Goal: Task Accomplishment & Management: Complete application form

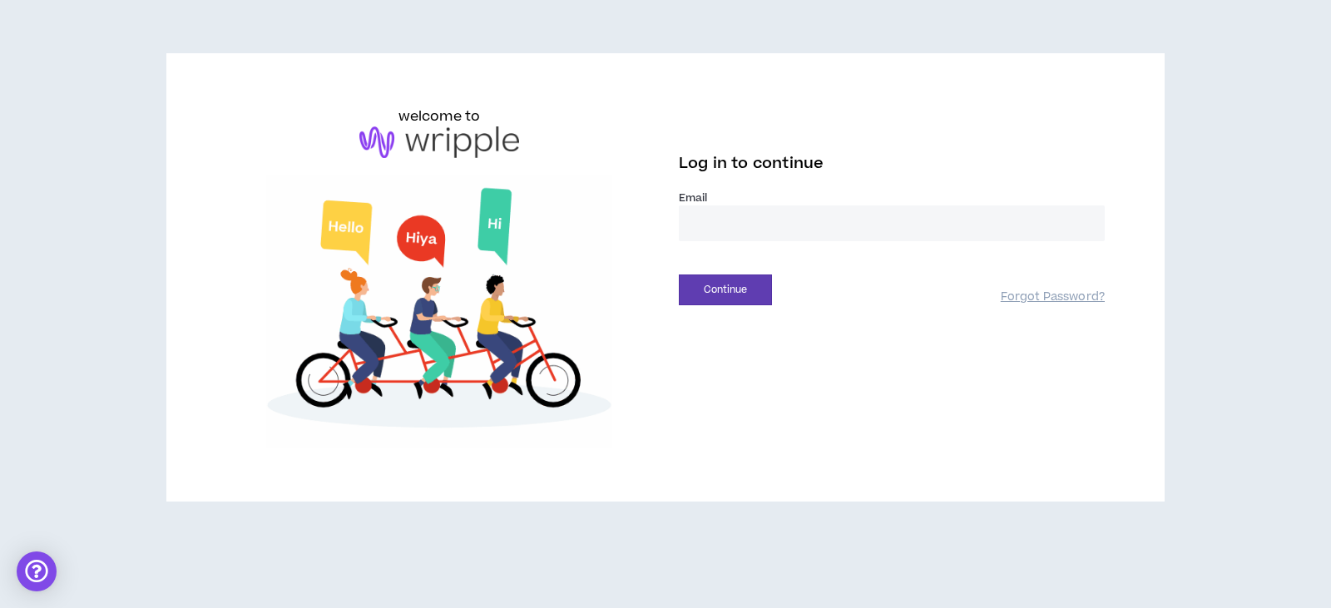
click at [704, 219] on input "email" at bounding box center [892, 224] width 426 height 36
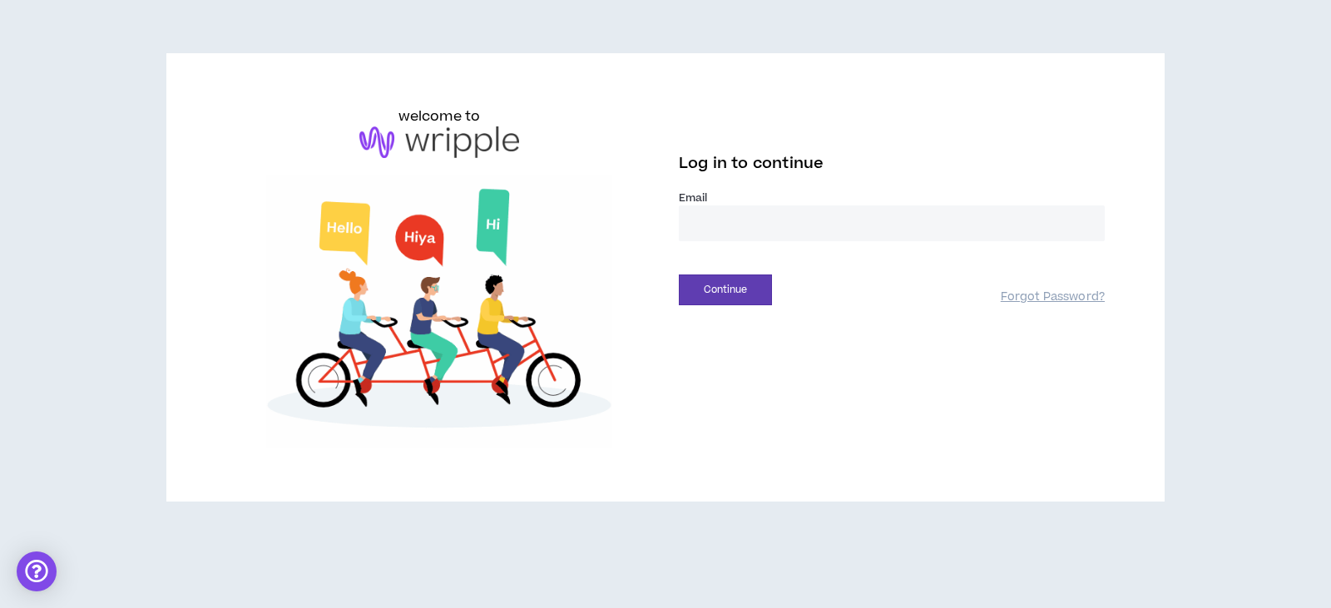
type input "**********"
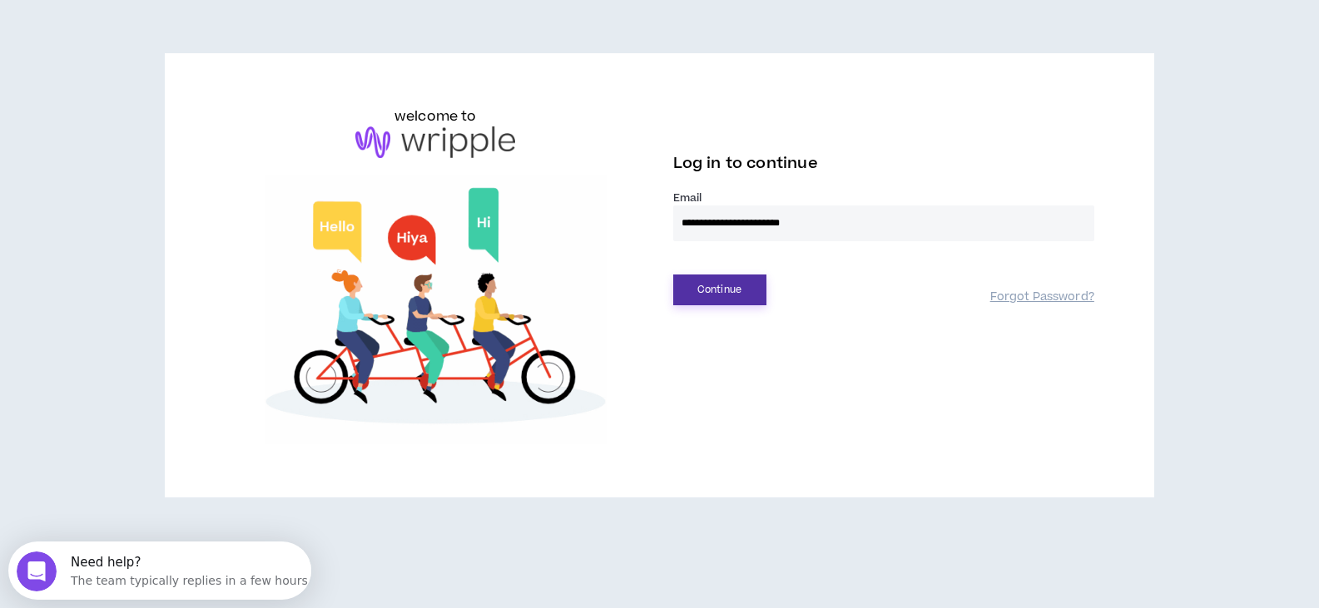
click at [719, 293] on button "Continue" at bounding box center [719, 290] width 93 height 31
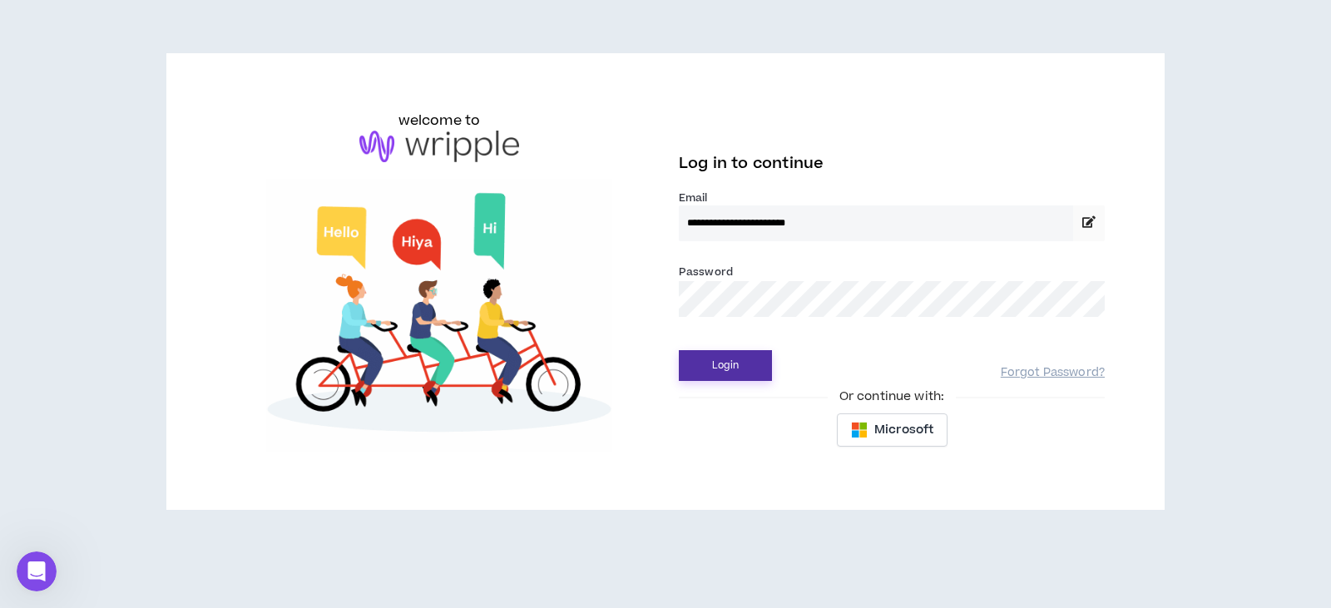
click at [718, 362] on button "Login" at bounding box center [725, 365] width 93 height 31
click at [728, 370] on button "Login" at bounding box center [725, 365] width 93 height 31
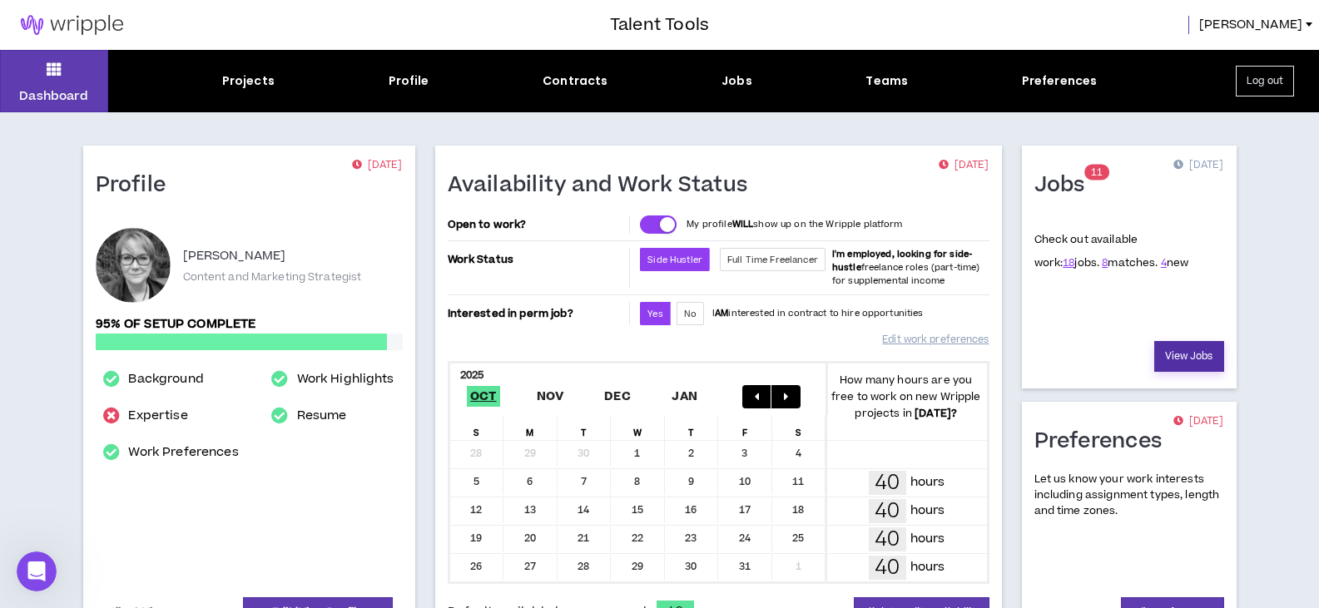
click at [1194, 352] on link "View Jobs" at bounding box center [1189, 356] width 70 height 31
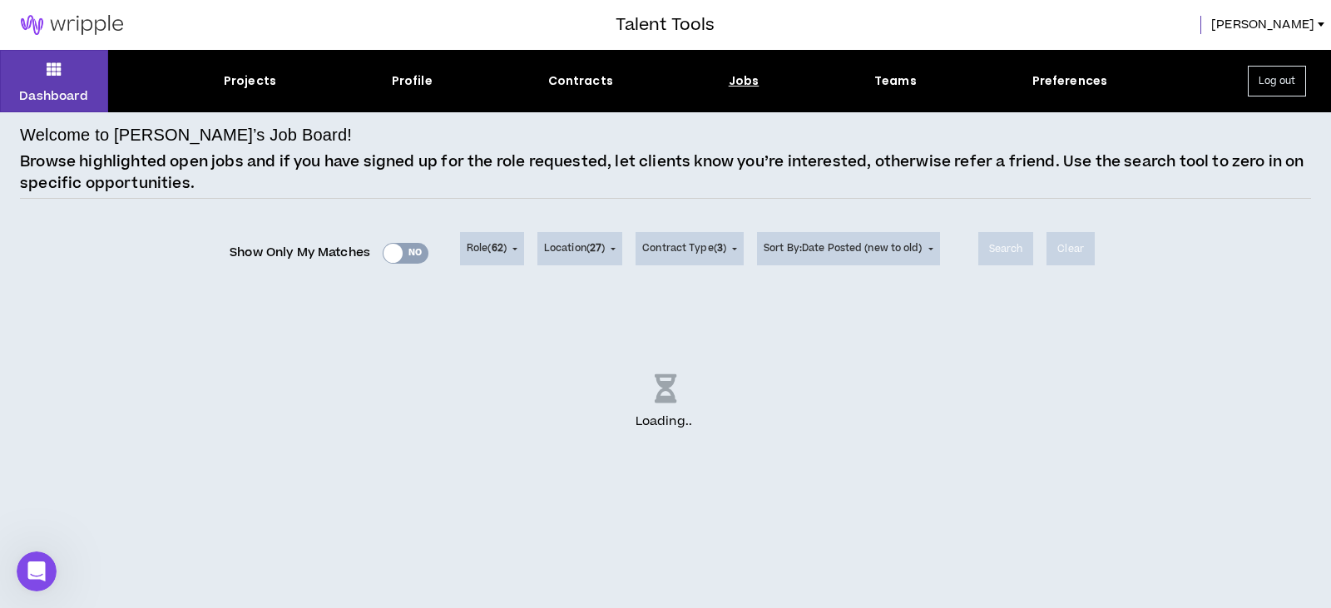
click at [410, 251] on div "Show Only My Matches Yes No" at bounding box center [329, 252] width 199 height 25
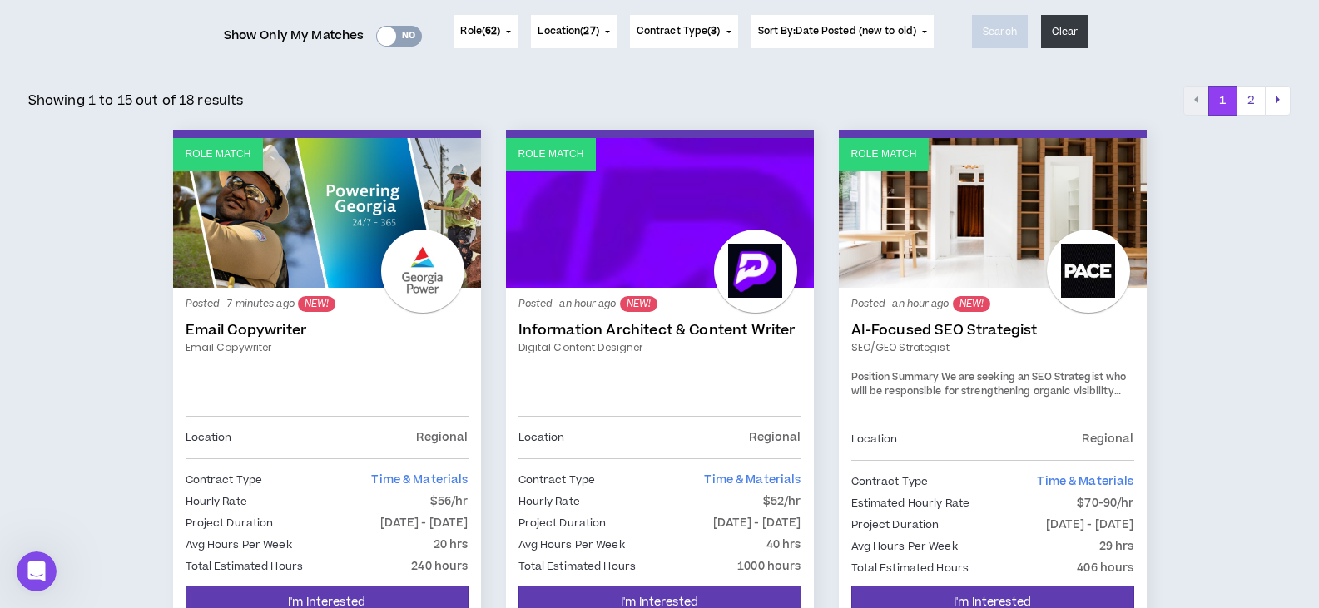
scroll to position [250, 0]
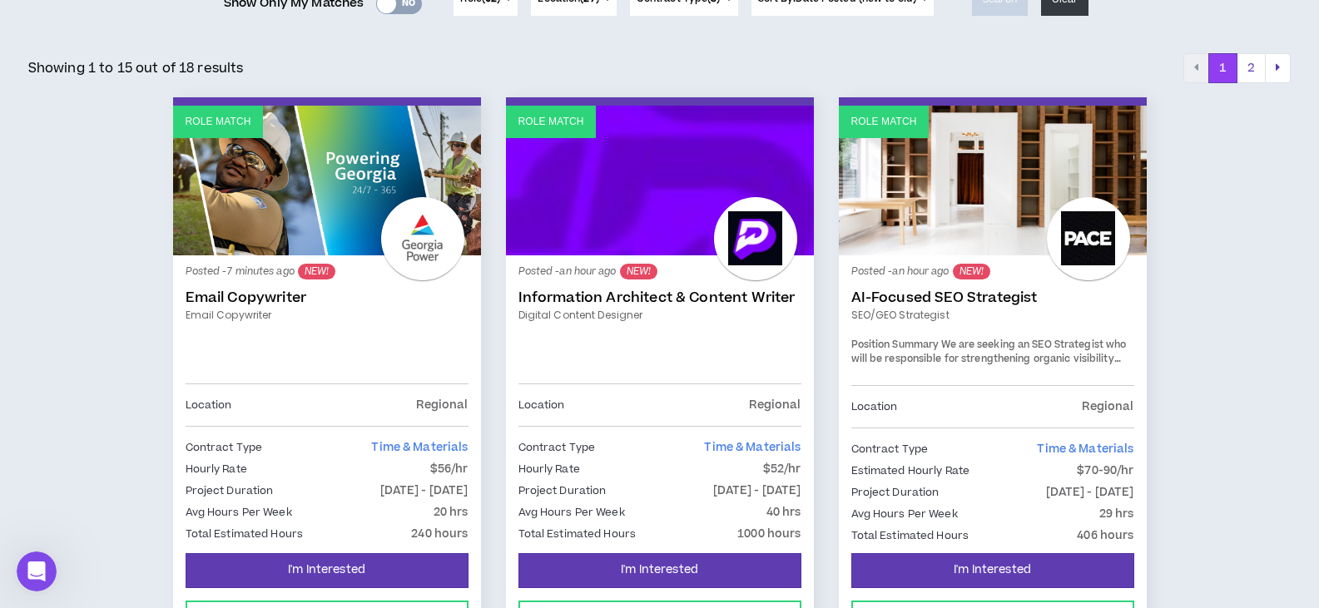
drag, startPoint x: 403, startPoint y: 6, endPoint x: 415, endPoint y: 13, distance: 14.6
click at [404, 6] on div "Yes No" at bounding box center [399, 3] width 46 height 21
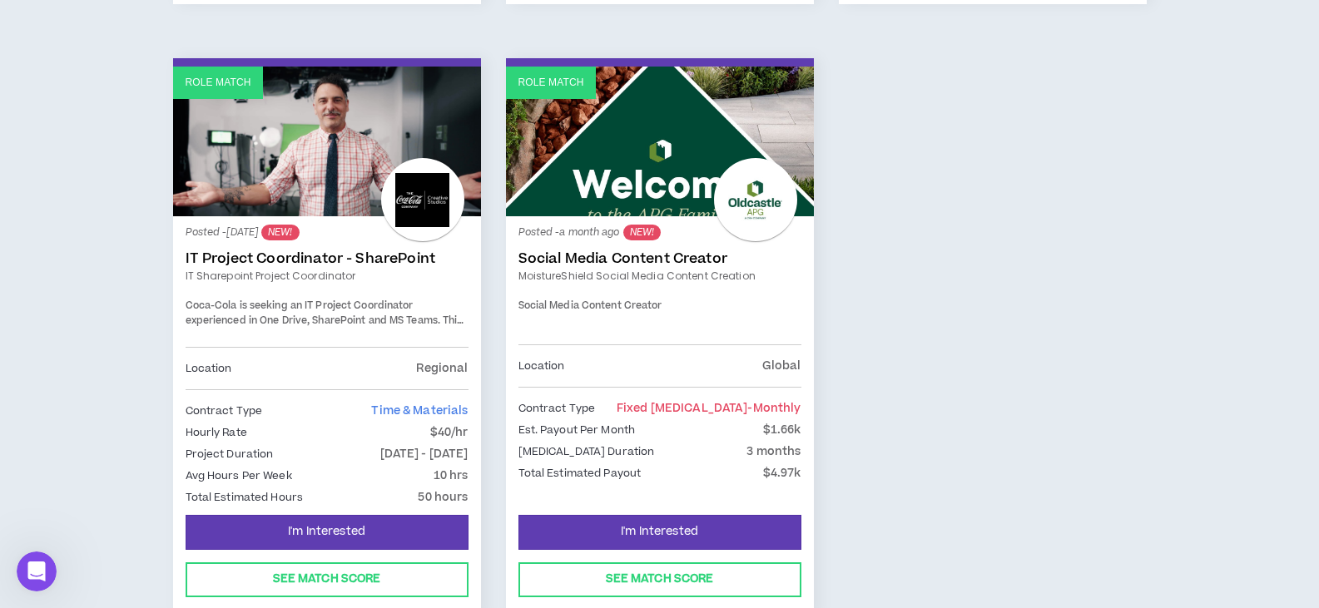
scroll to position [1498, 0]
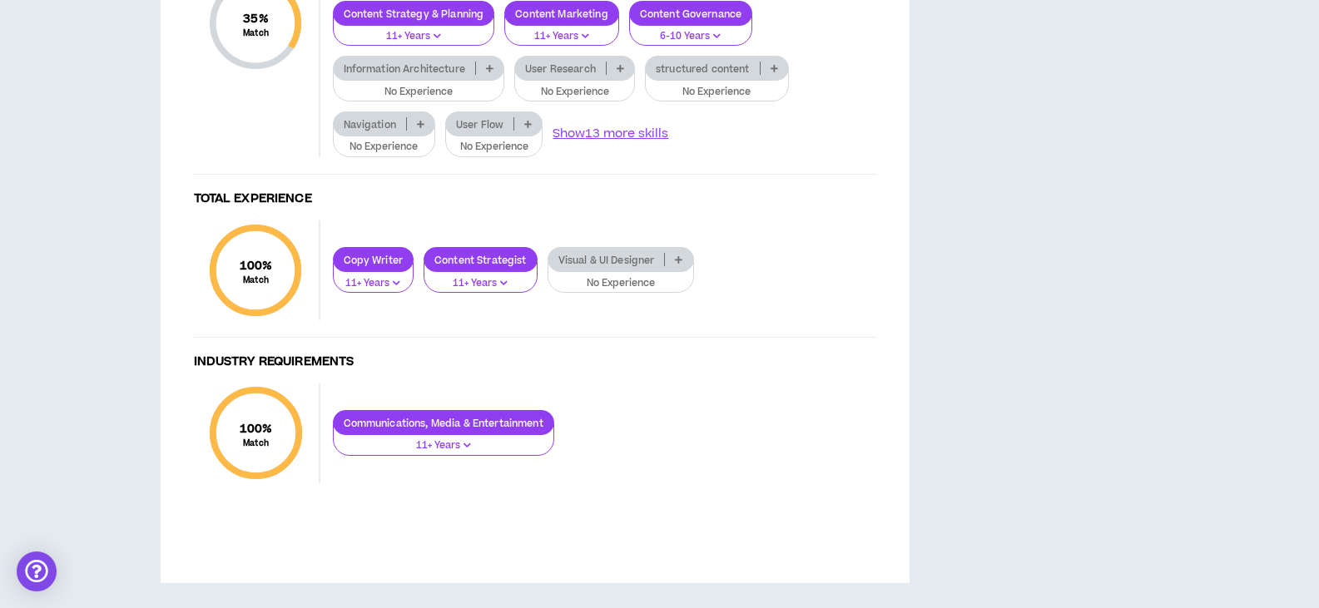
scroll to position [1831, 0]
click at [493, 72] on icon at bounding box center [489, 68] width 7 height 8
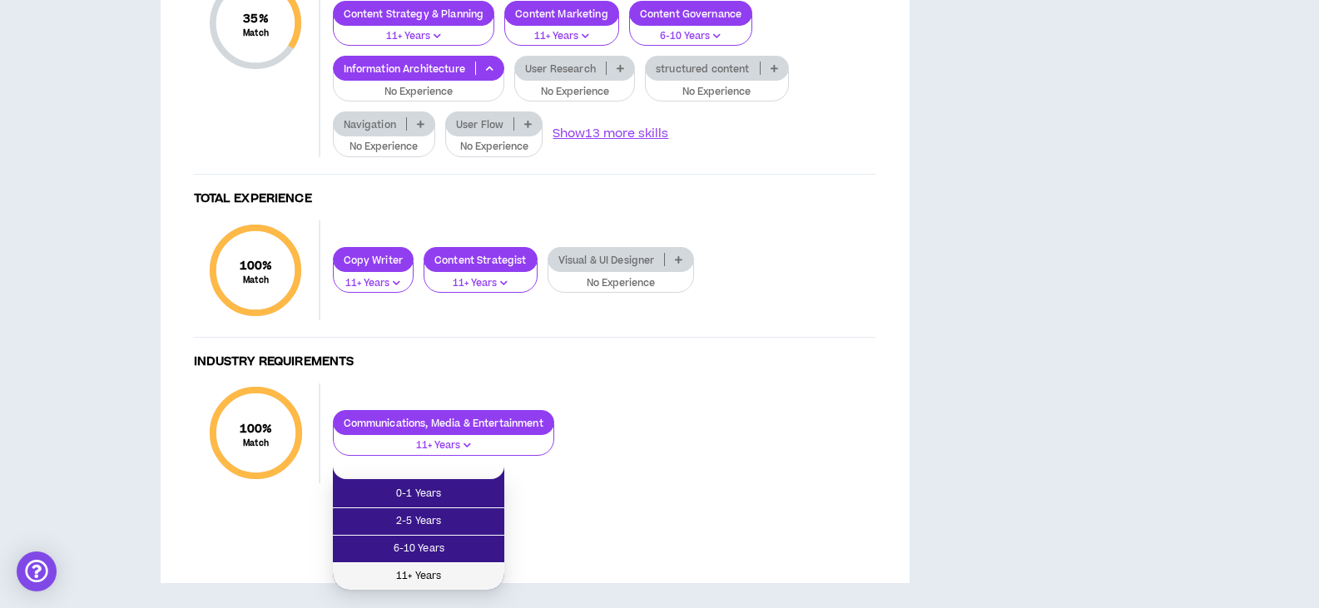
click at [427, 568] on span "11+ Years" at bounding box center [418, 577] width 151 height 18
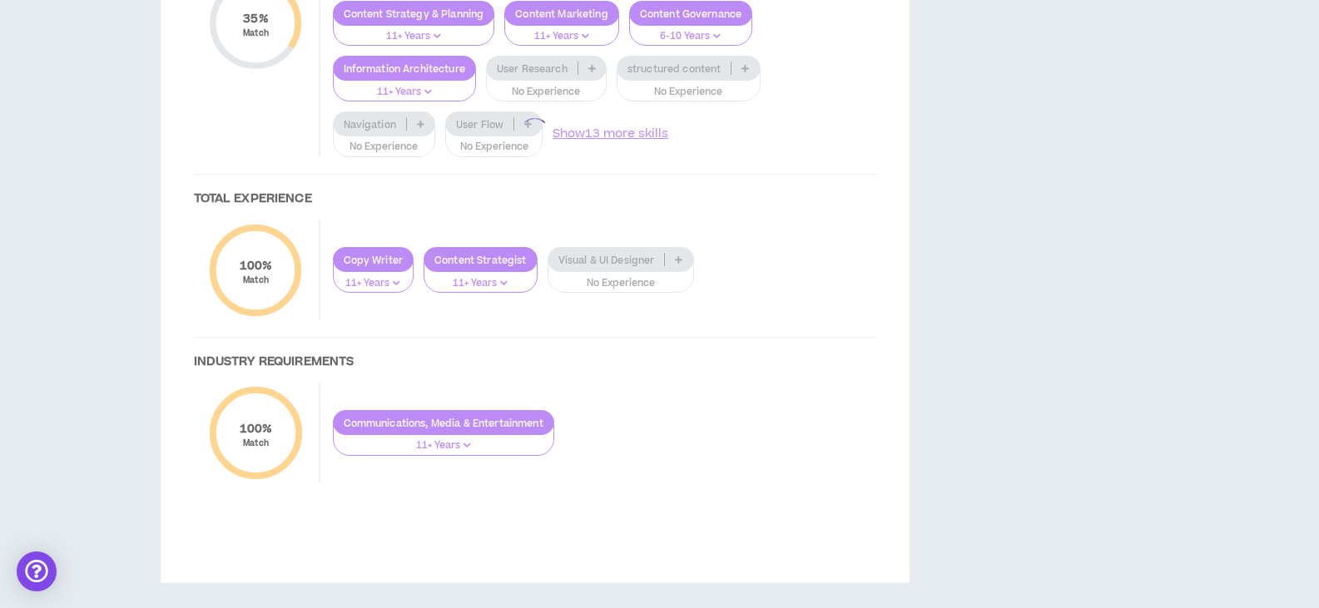
click at [590, 407] on div at bounding box center [535, 133] width 716 height 767
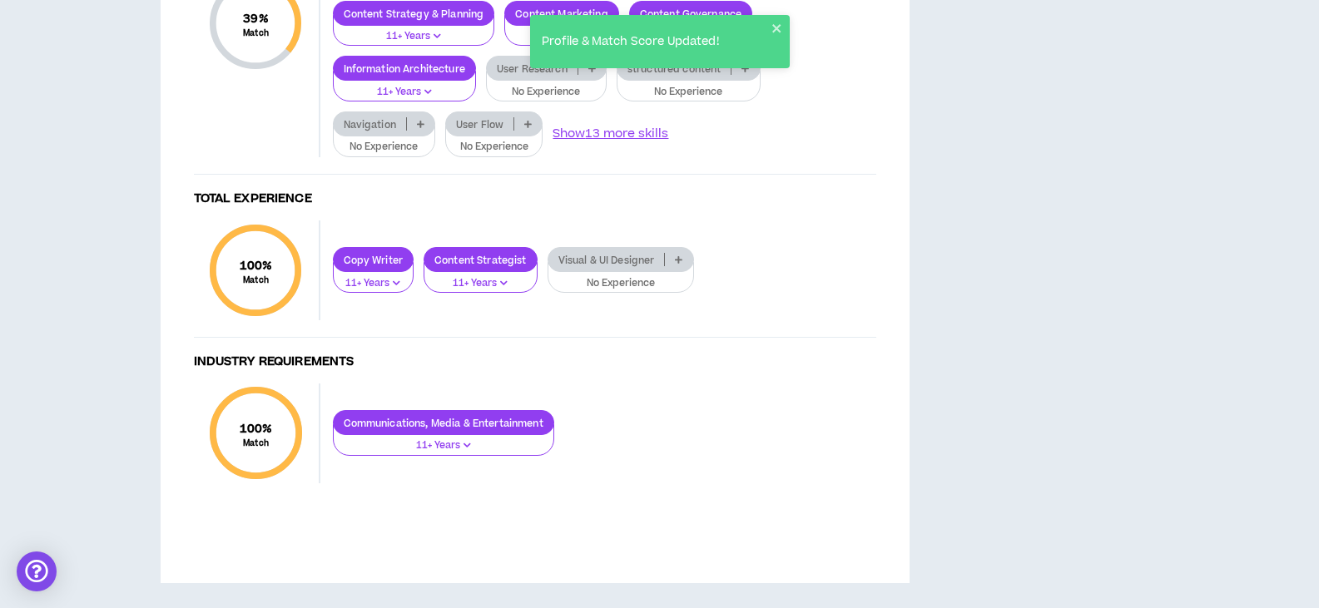
click at [590, 72] on icon at bounding box center [591, 68] width 7 height 8
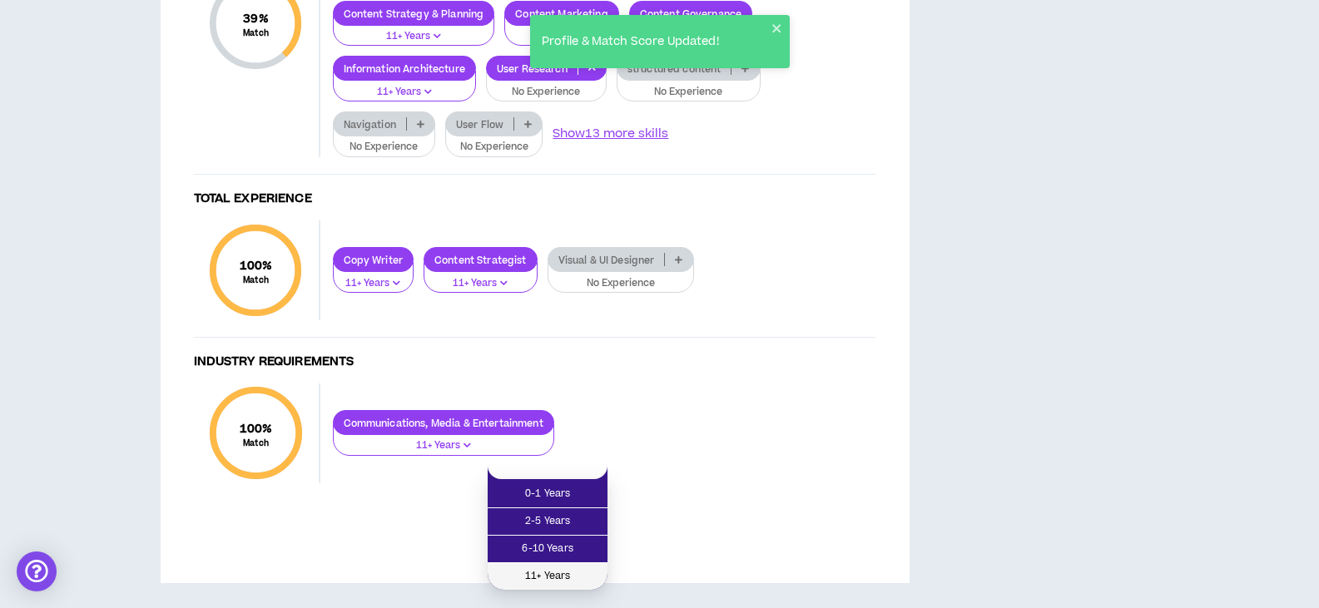
click at [564, 568] on span "11+ Years" at bounding box center [548, 577] width 100 height 18
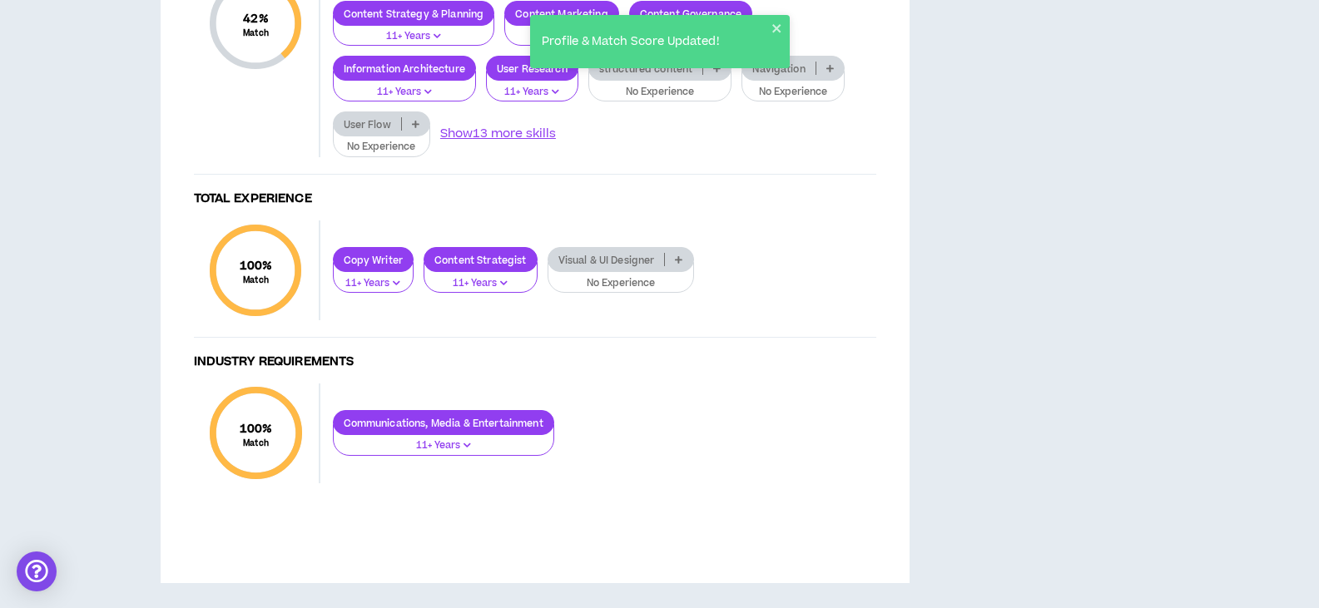
click at [714, 75] on p at bounding box center [716, 68] width 27 height 13
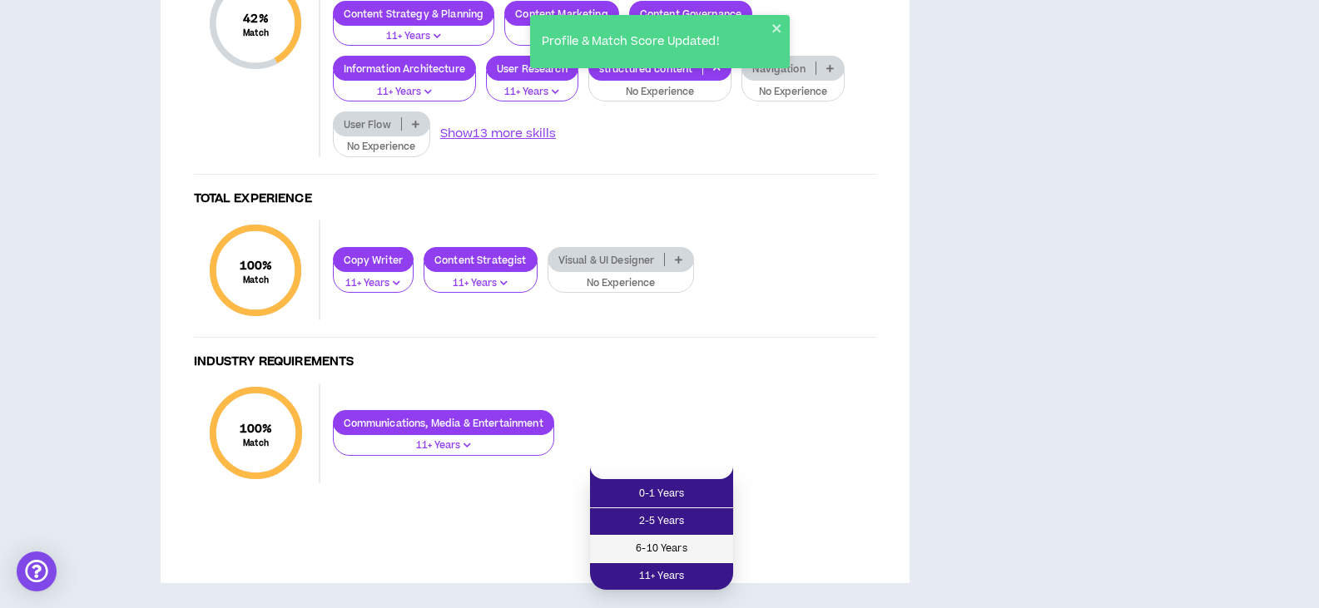
click at [677, 540] on span "6-10 Years" at bounding box center [661, 549] width 123 height 18
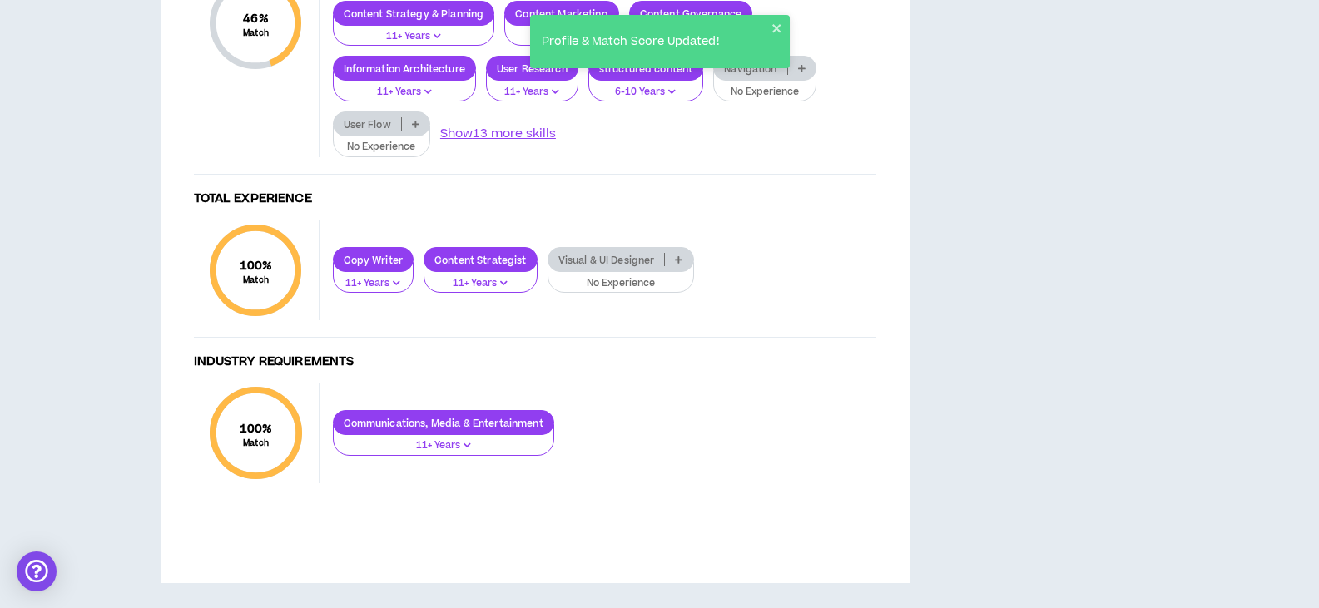
click at [805, 72] on icon at bounding box center [801, 68] width 7 height 8
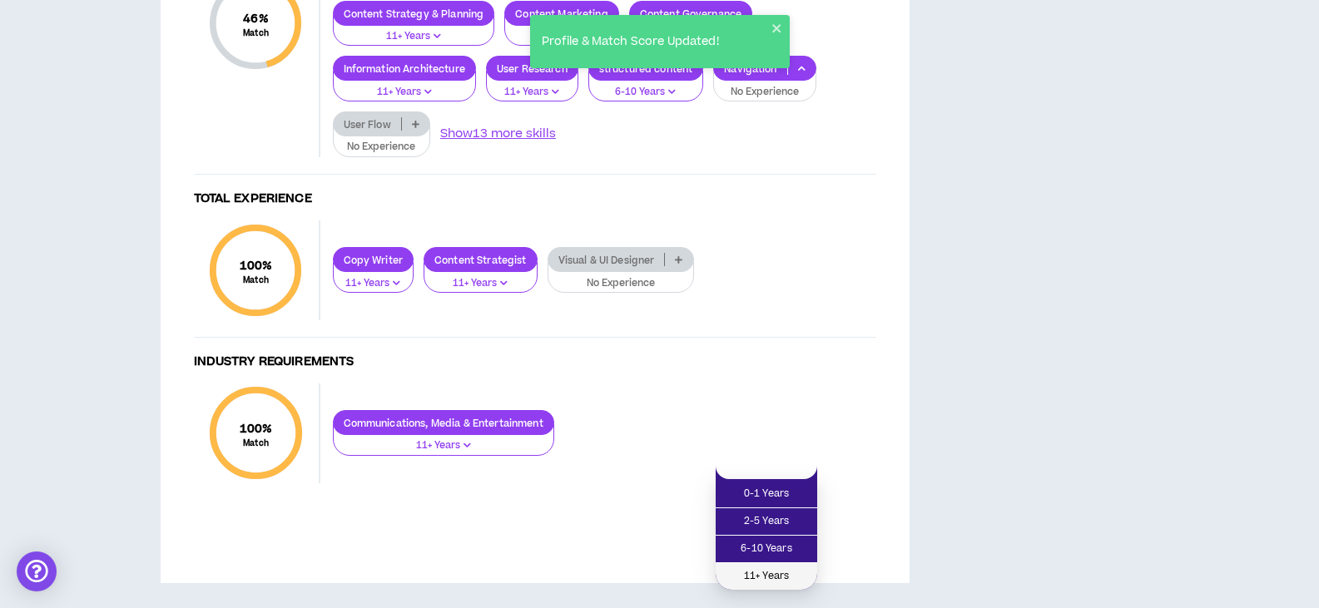
click at [775, 568] on span "11+ Years" at bounding box center [767, 577] width 82 height 18
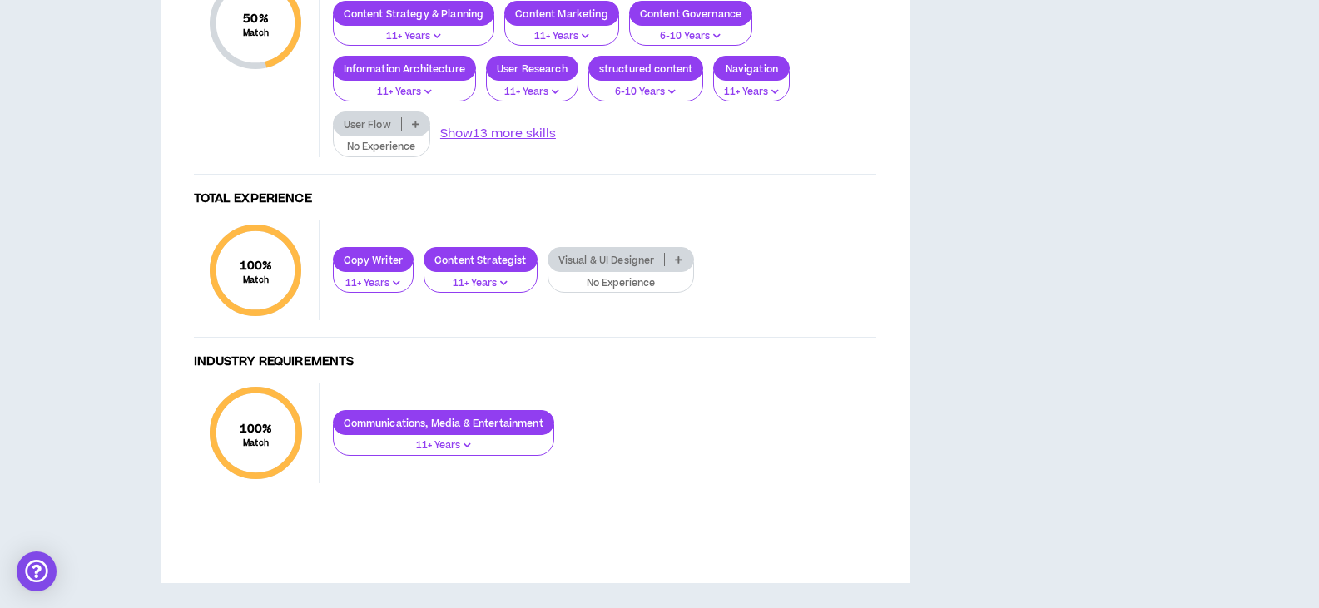
click at [418, 128] on icon at bounding box center [415, 124] width 7 height 8
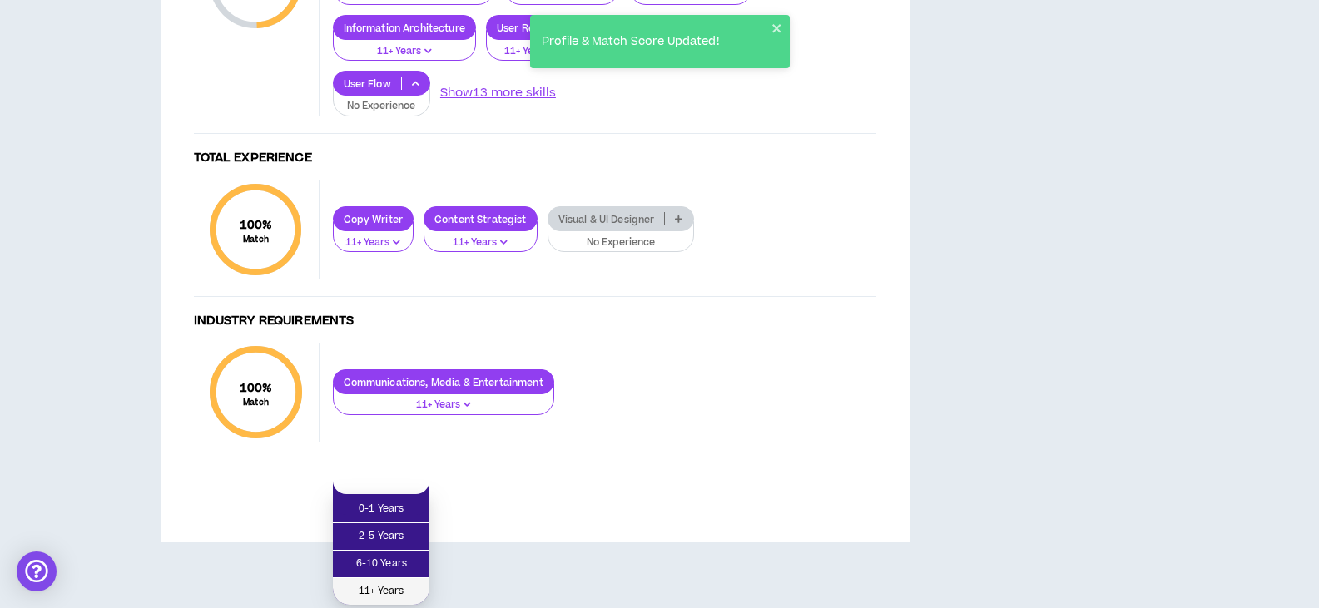
click at [386, 583] on span "11+ Years" at bounding box center [381, 592] width 77 height 18
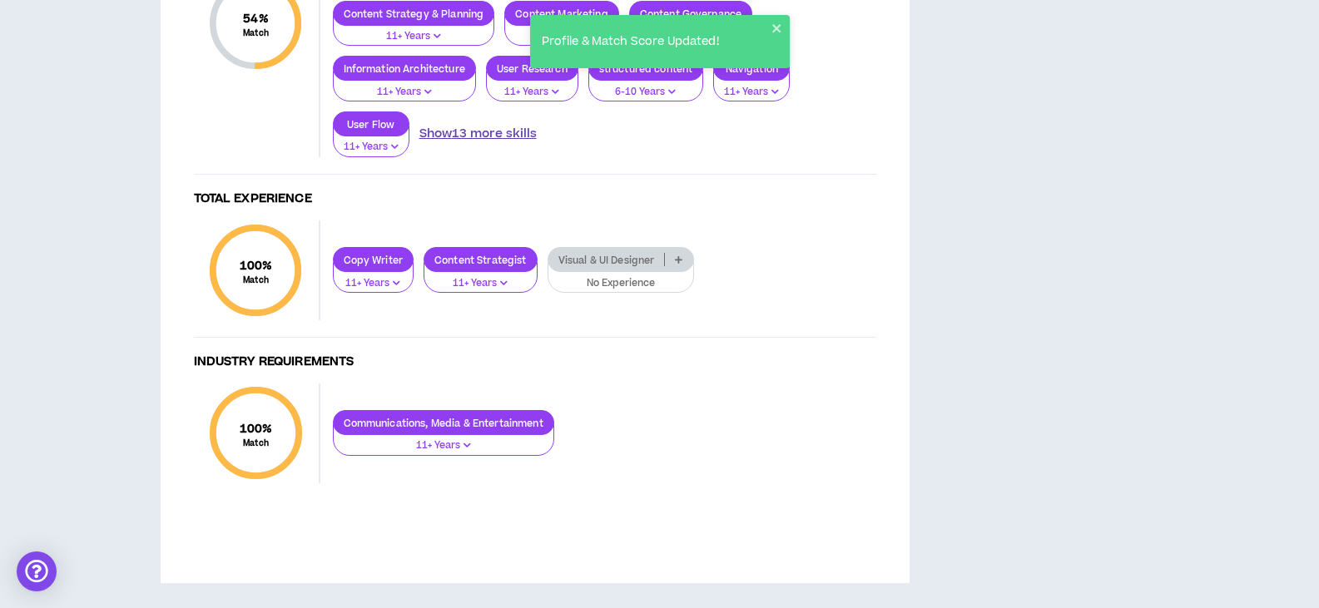
click at [482, 143] on button "Show 13 more skills" at bounding box center [477, 134] width 117 height 18
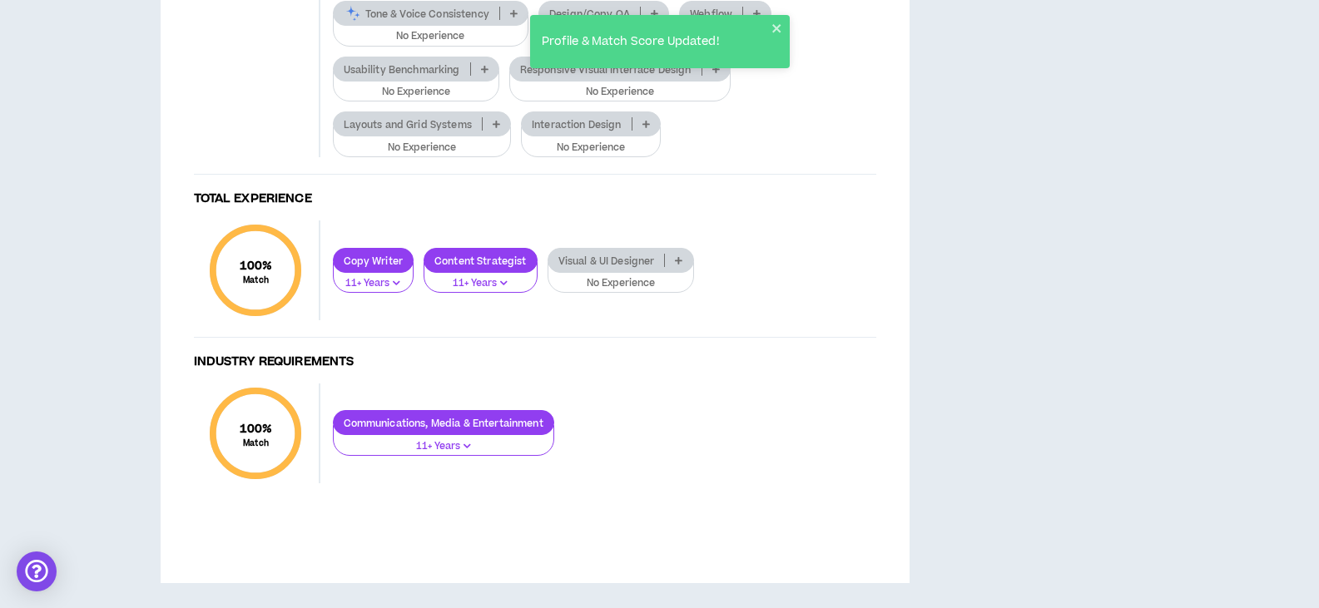
scroll to position [2164, 0]
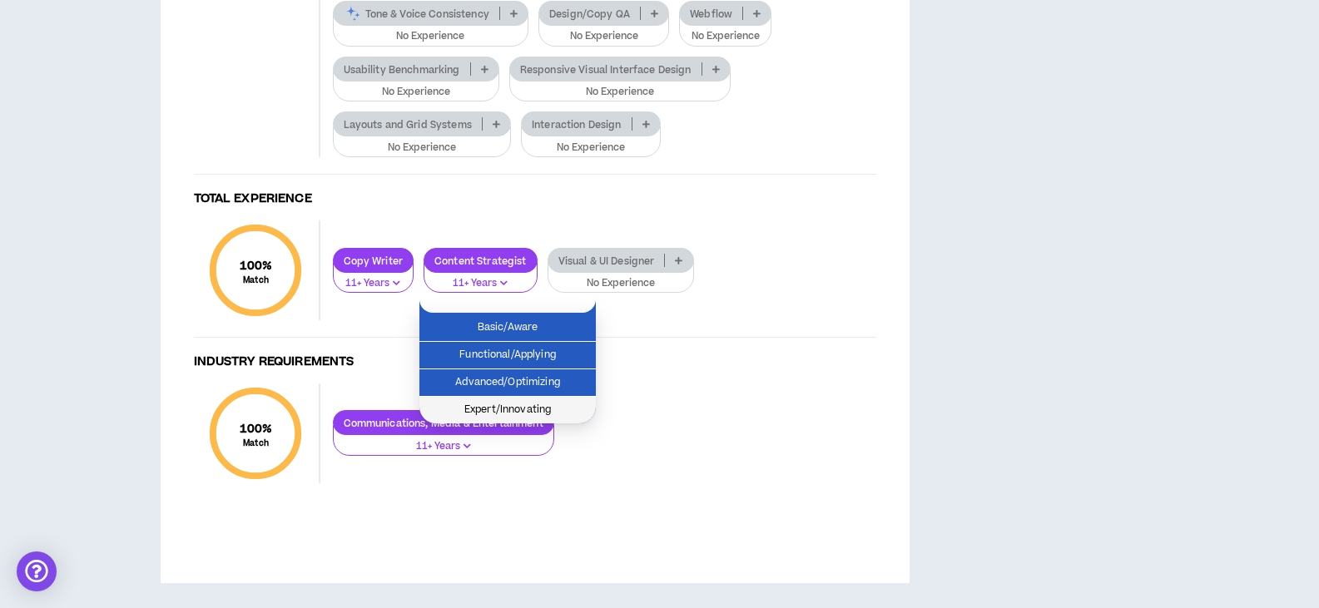
click at [512, 401] on span "Expert/Innovating" at bounding box center [507, 410] width 156 height 18
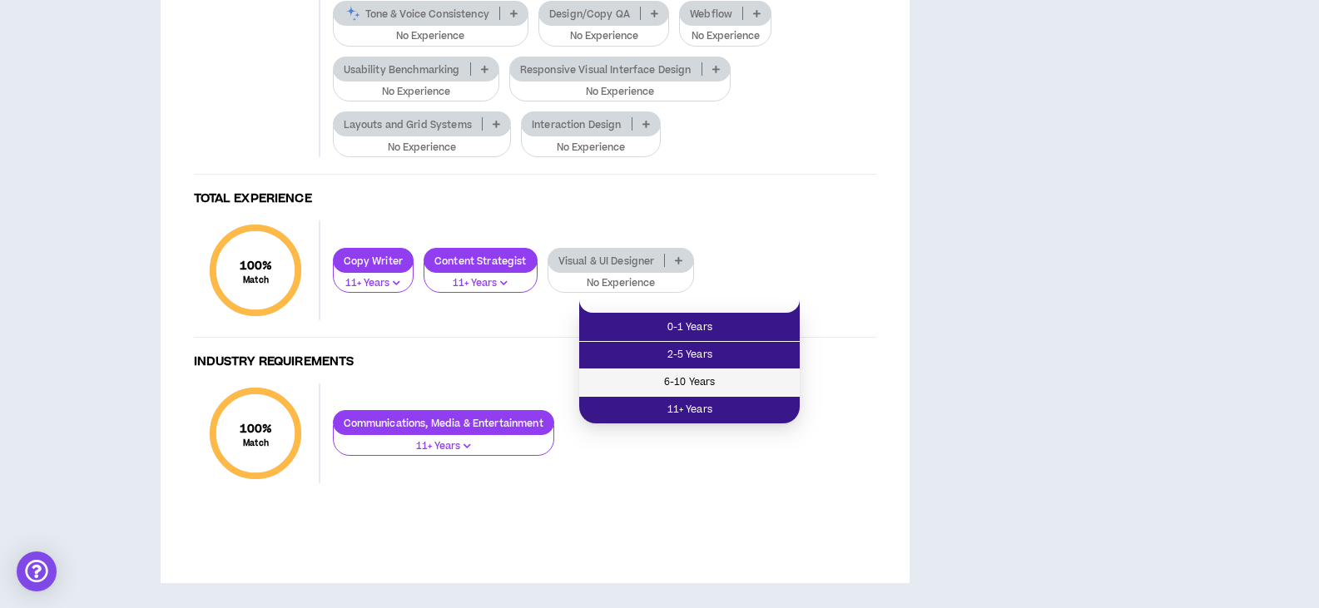
click at [662, 374] on span "6-10 Years" at bounding box center [689, 383] width 201 height 18
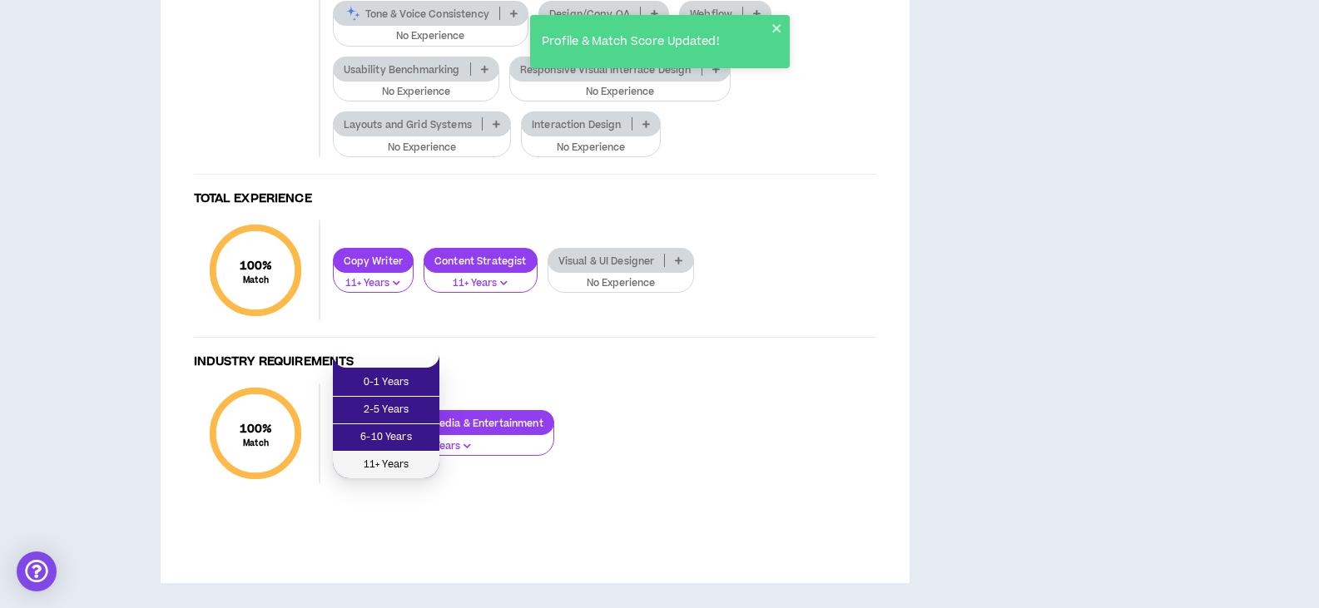
click at [371, 456] on span "11+ Years" at bounding box center [386, 465] width 87 height 18
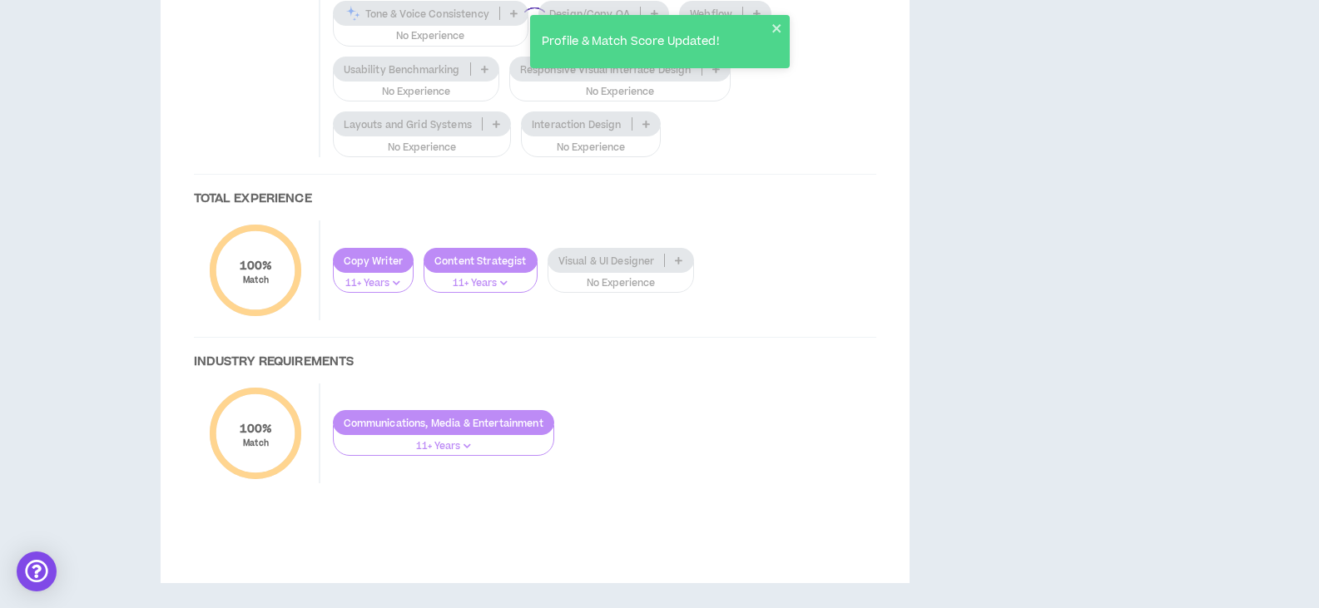
click at [406, 187] on div at bounding box center [535, 21] width 716 height 989
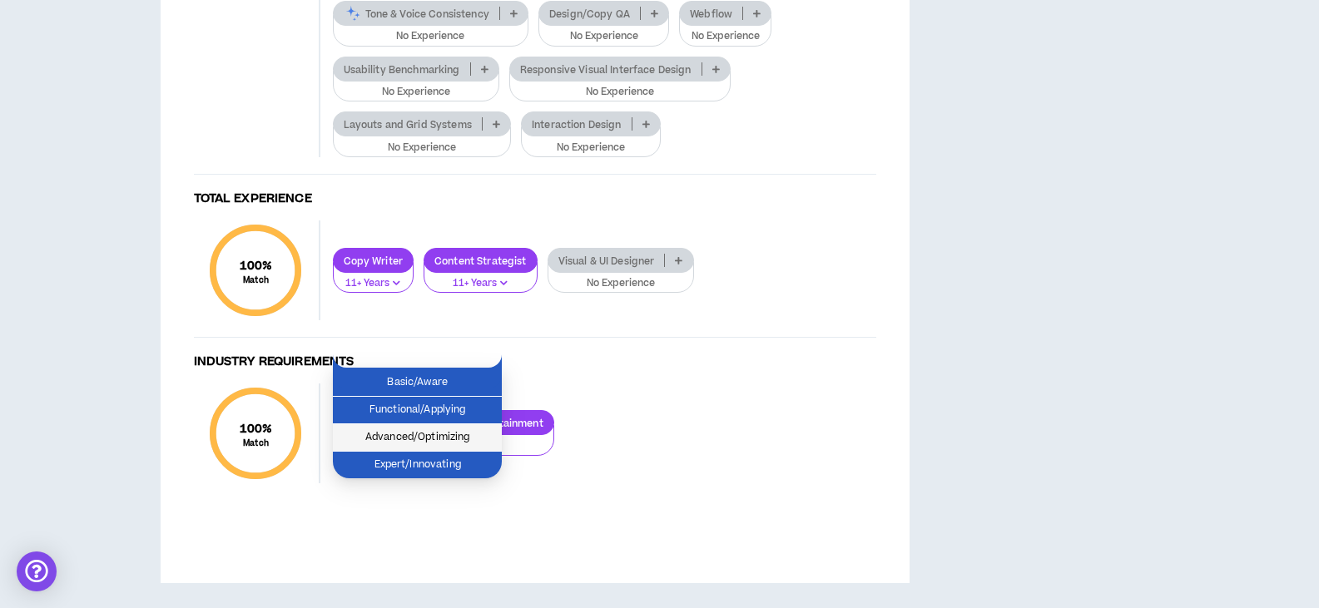
click at [409, 429] on span "Advanced/Optimizing" at bounding box center [417, 438] width 149 height 18
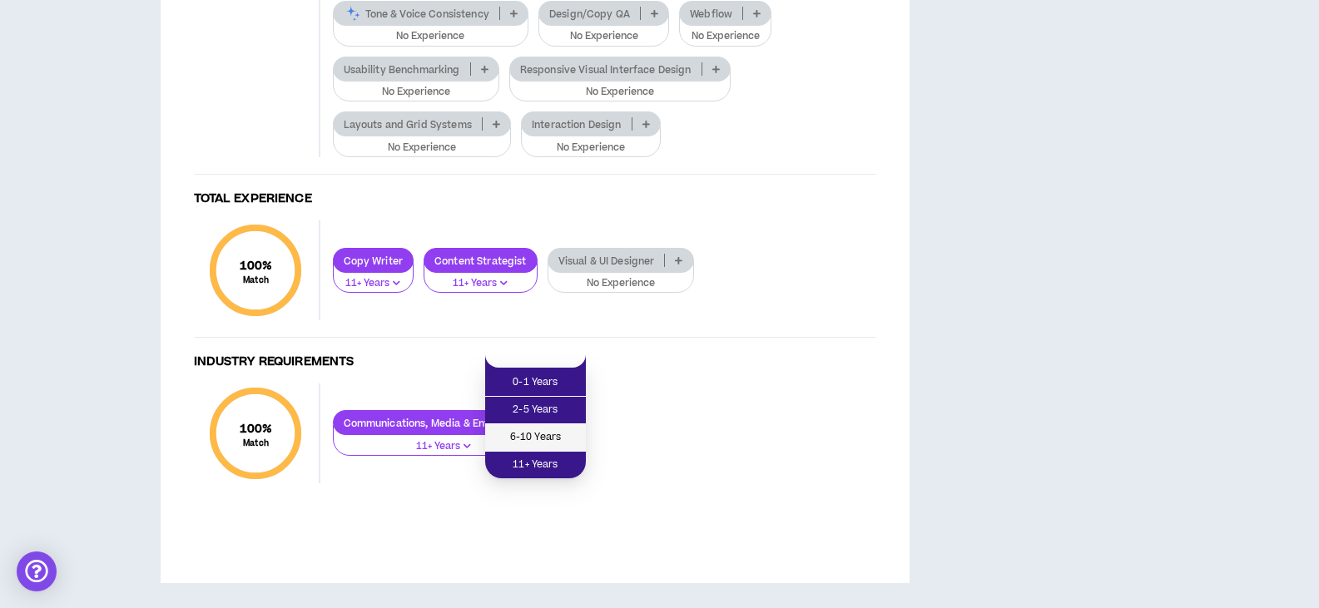
click at [512, 429] on span "6-10 Years" at bounding box center [535, 438] width 81 height 18
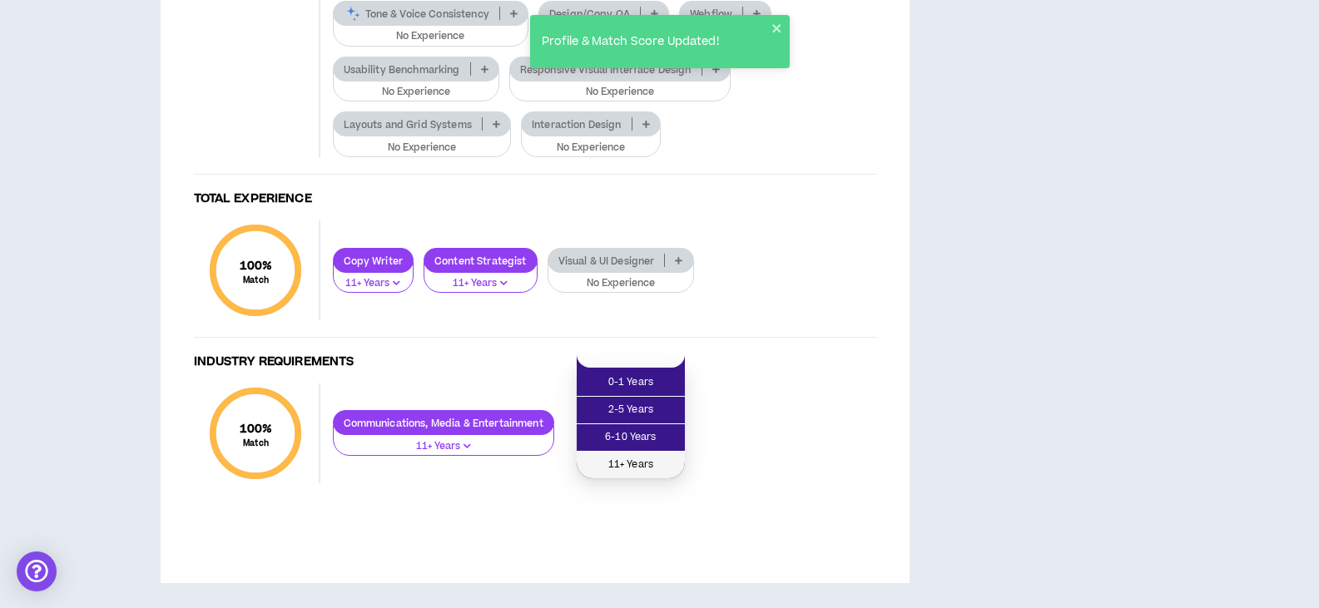
click at [601, 456] on span "11+ Years" at bounding box center [631, 465] width 88 height 18
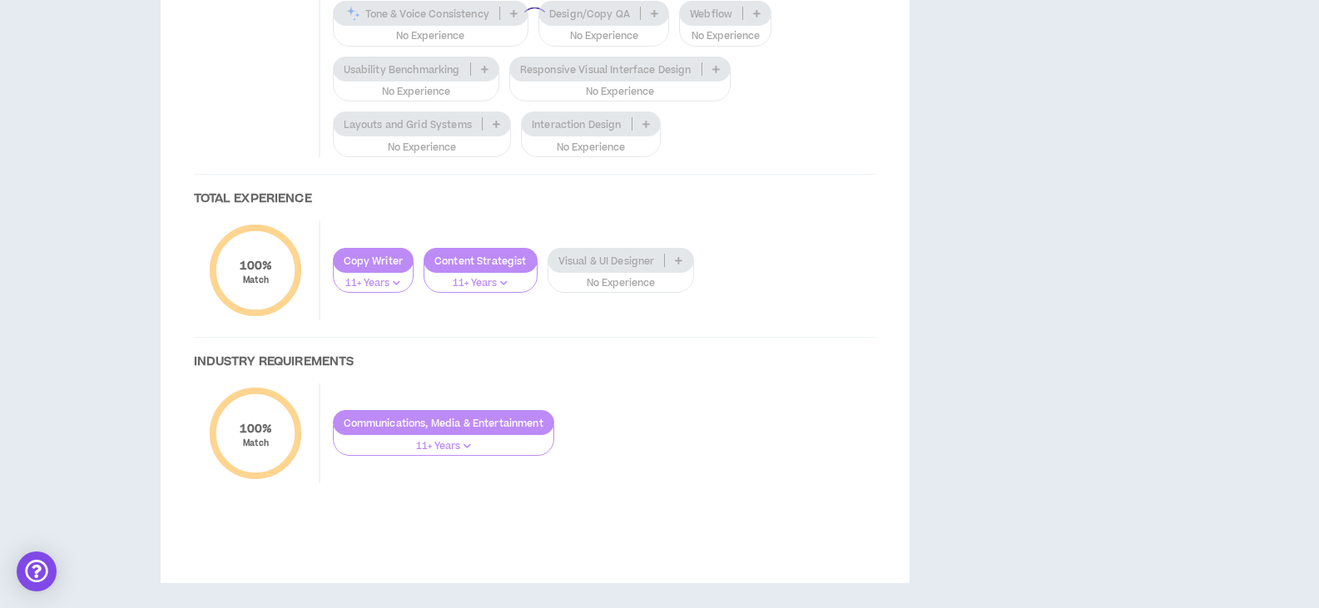
click at [508, 183] on div at bounding box center [535, 21] width 716 height 989
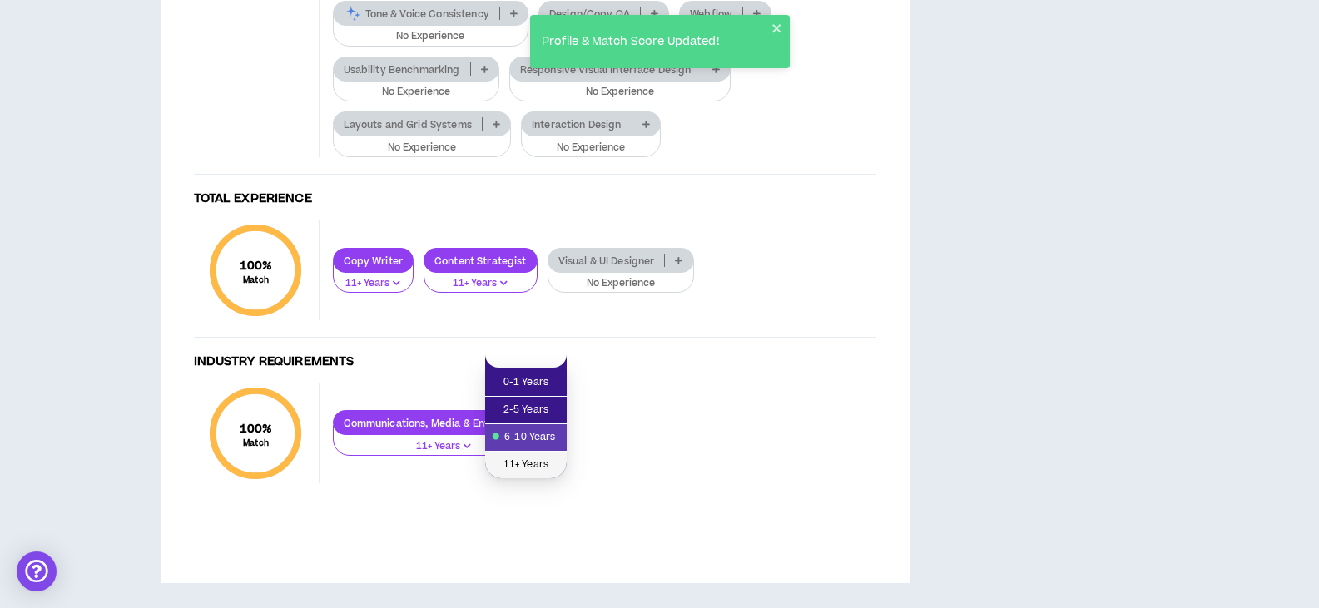
click at [517, 456] on span "11+ Years" at bounding box center [526, 465] width 62 height 18
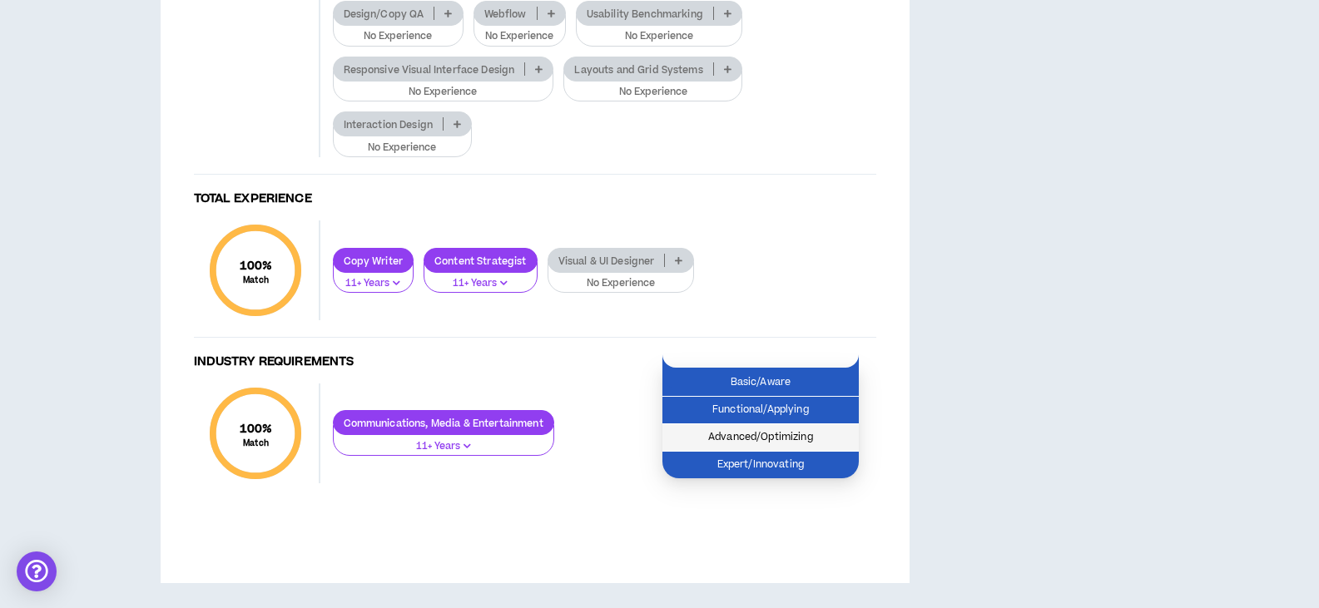
click at [730, 429] on span "Advanced/Optimizing" at bounding box center [760, 438] width 176 height 18
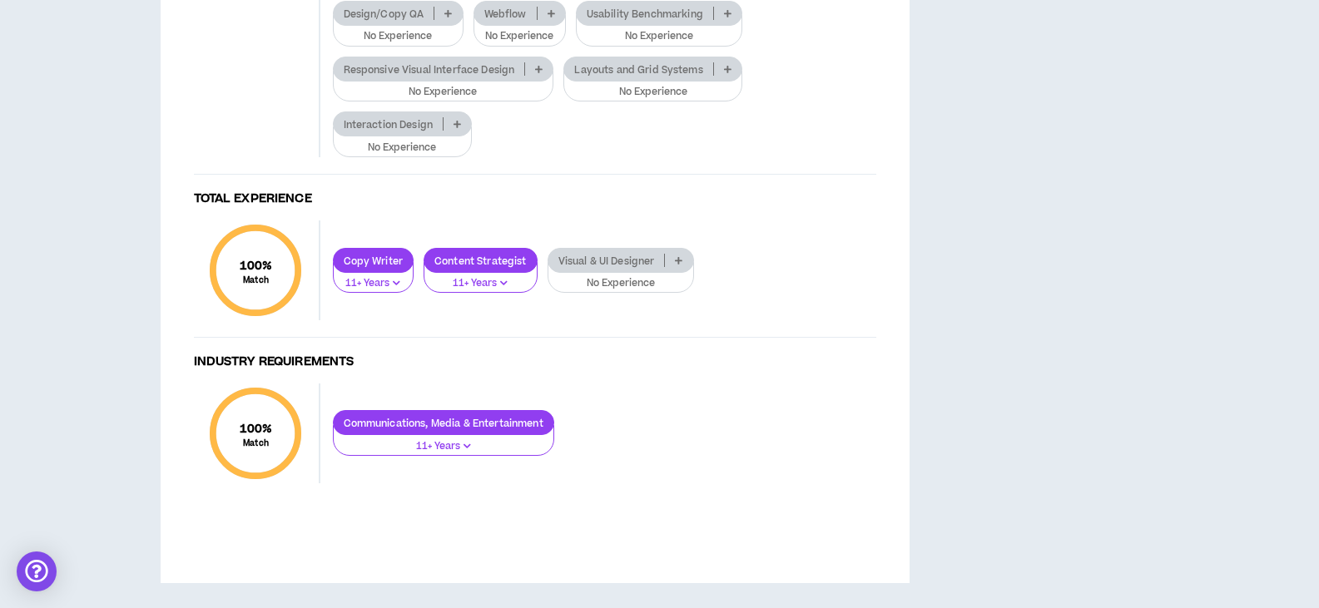
click at [390, 26] on div "Design/Copy QA" at bounding box center [398, 13] width 131 height 25
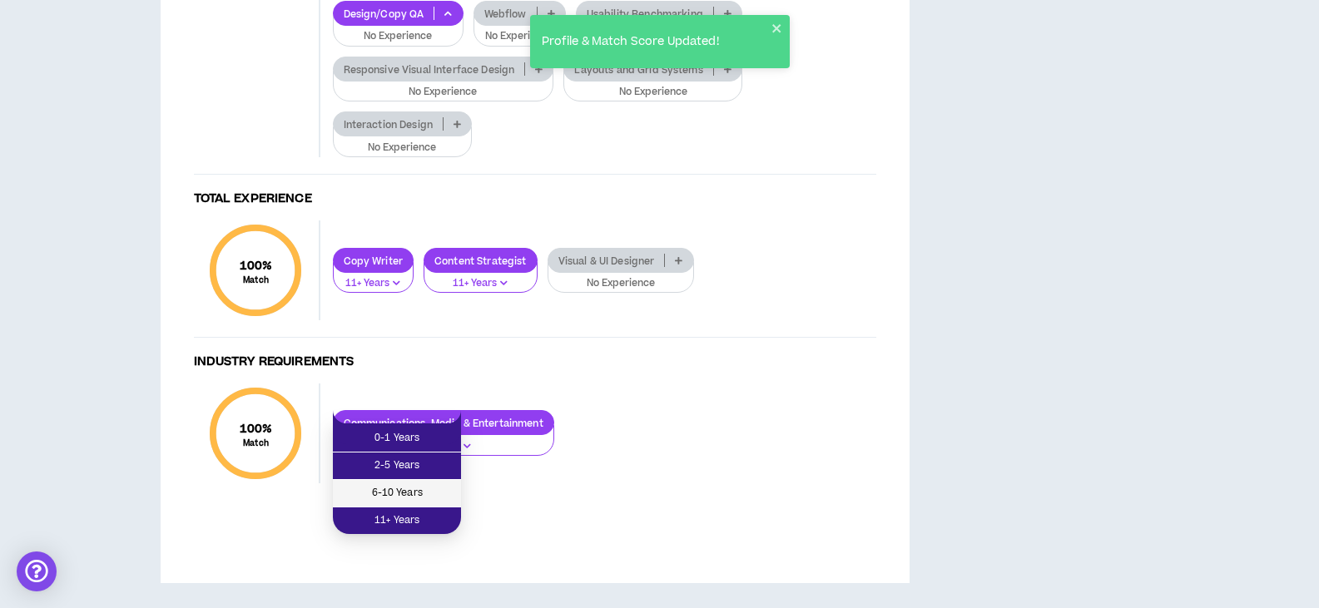
click at [382, 484] on span "6-10 Years" at bounding box center [397, 493] width 108 height 18
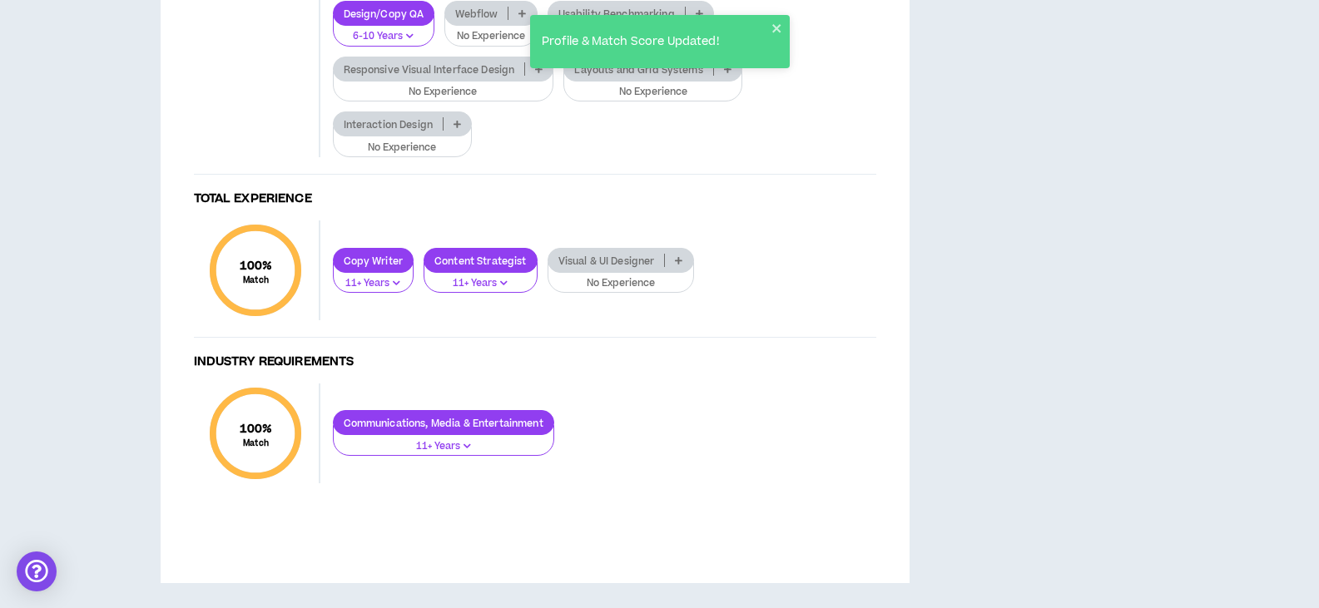
click at [467, 20] on p "Webflow" at bounding box center [476, 13] width 62 height 12
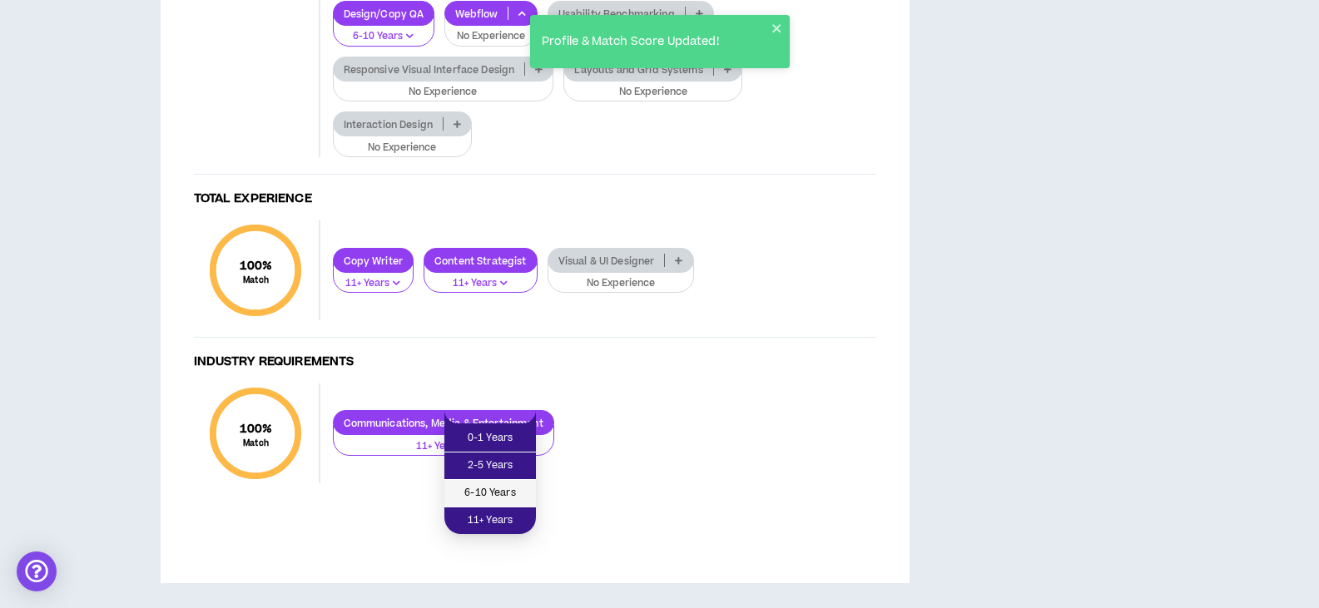
click at [478, 480] on li "6-10 Years" at bounding box center [490, 493] width 92 height 27
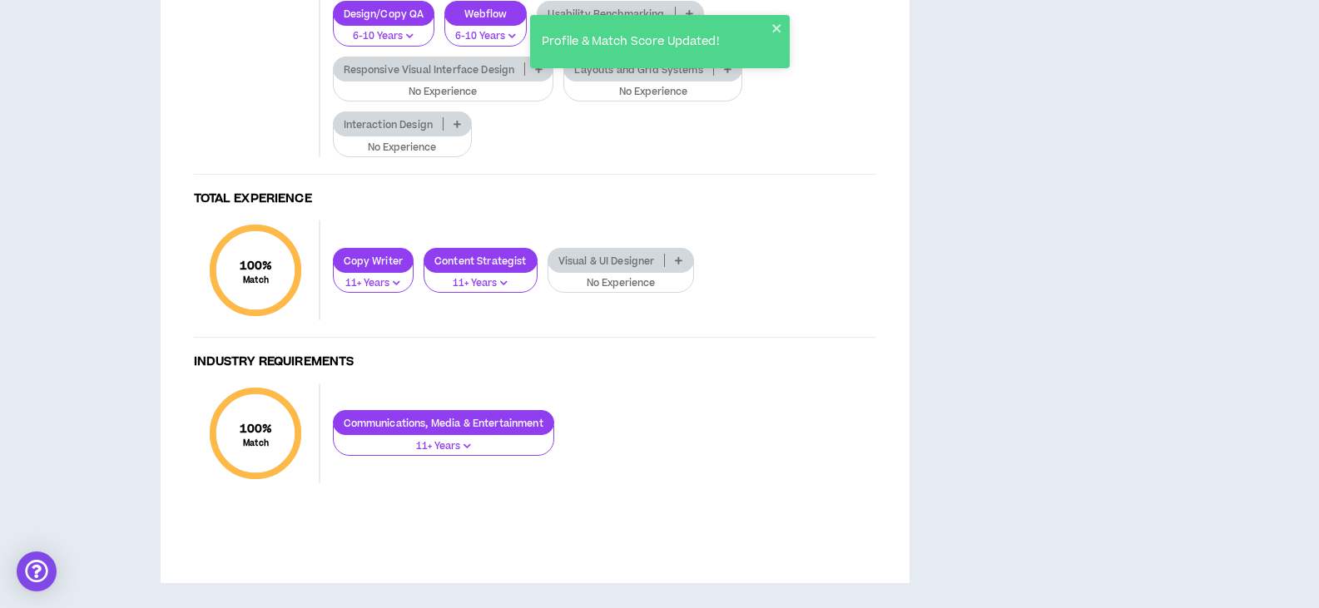
click at [583, 20] on p "Usability Benchmarking" at bounding box center [606, 13] width 136 height 12
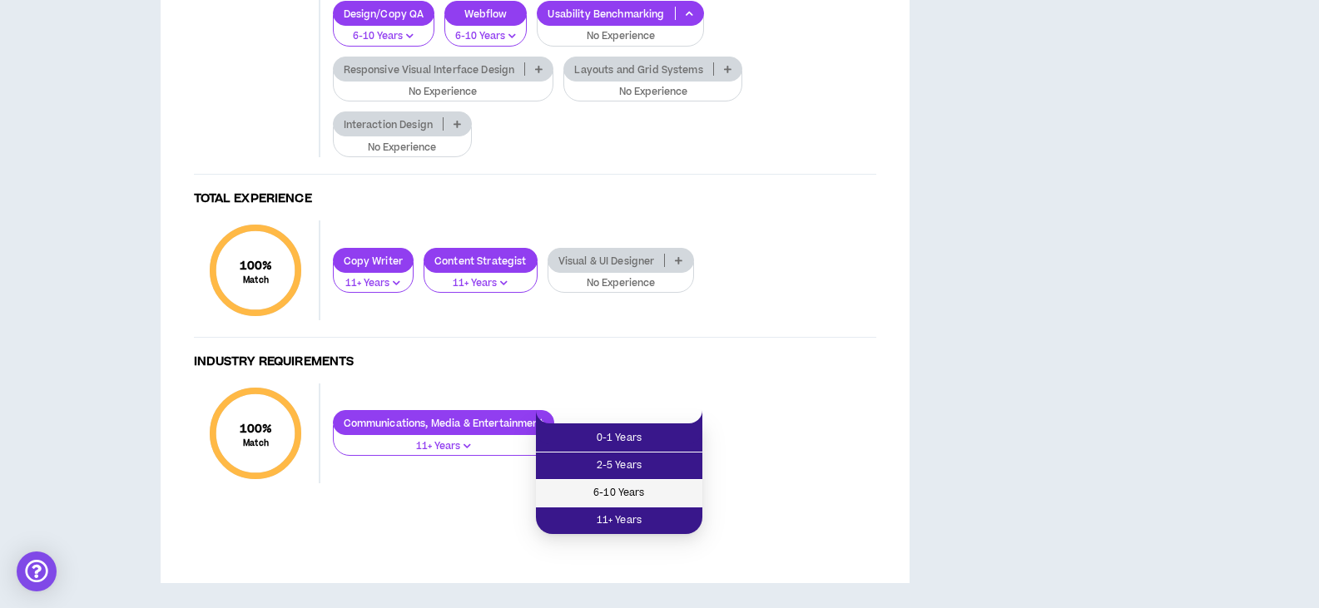
click at [569, 484] on span "6-10 Years" at bounding box center [619, 493] width 146 height 18
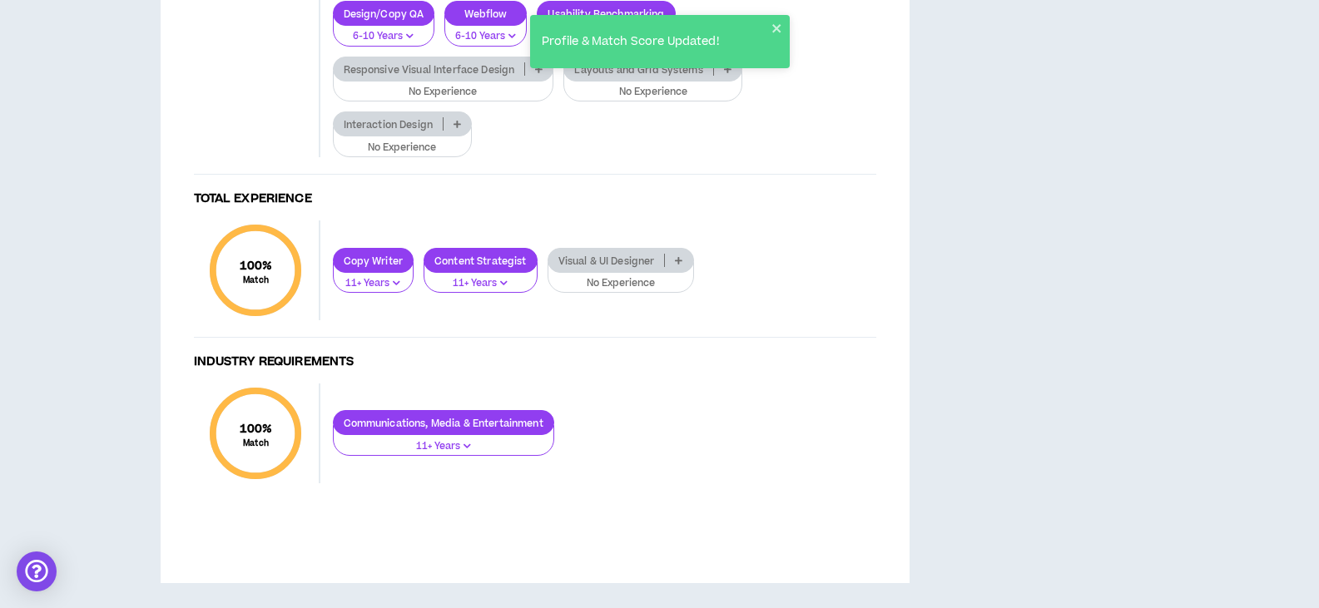
click at [433, 76] on p "Responsive Visual Interface Design" at bounding box center [429, 69] width 191 height 12
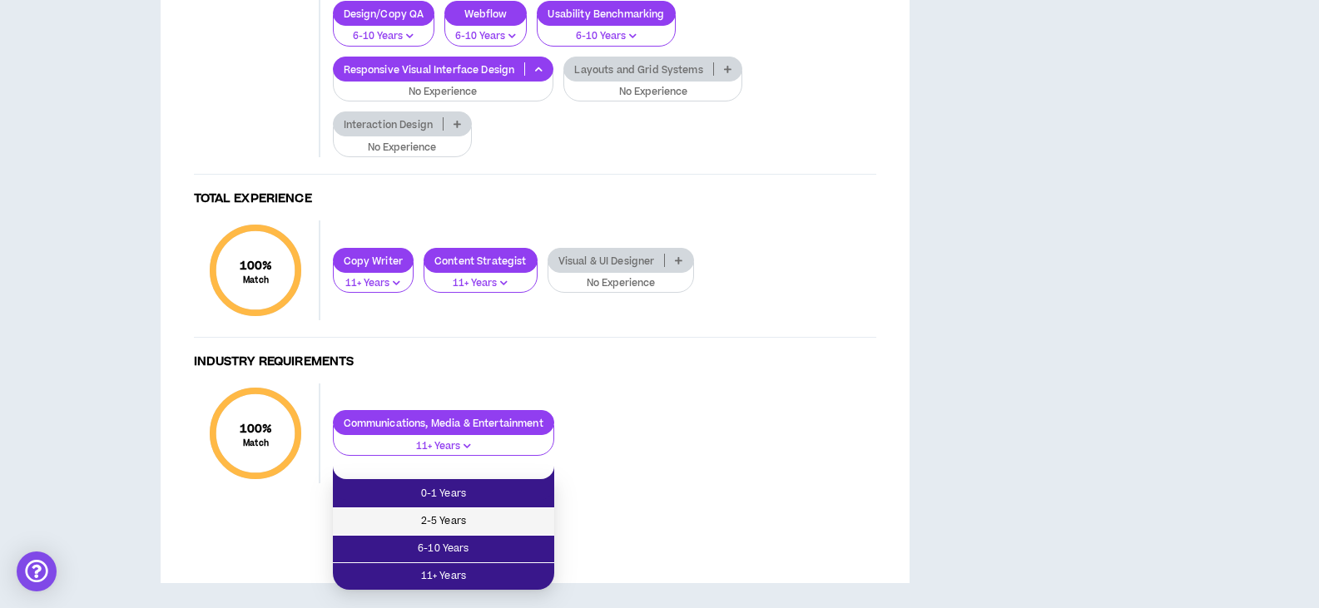
click at [419, 513] on span "2-5 Years" at bounding box center [443, 522] width 201 height 18
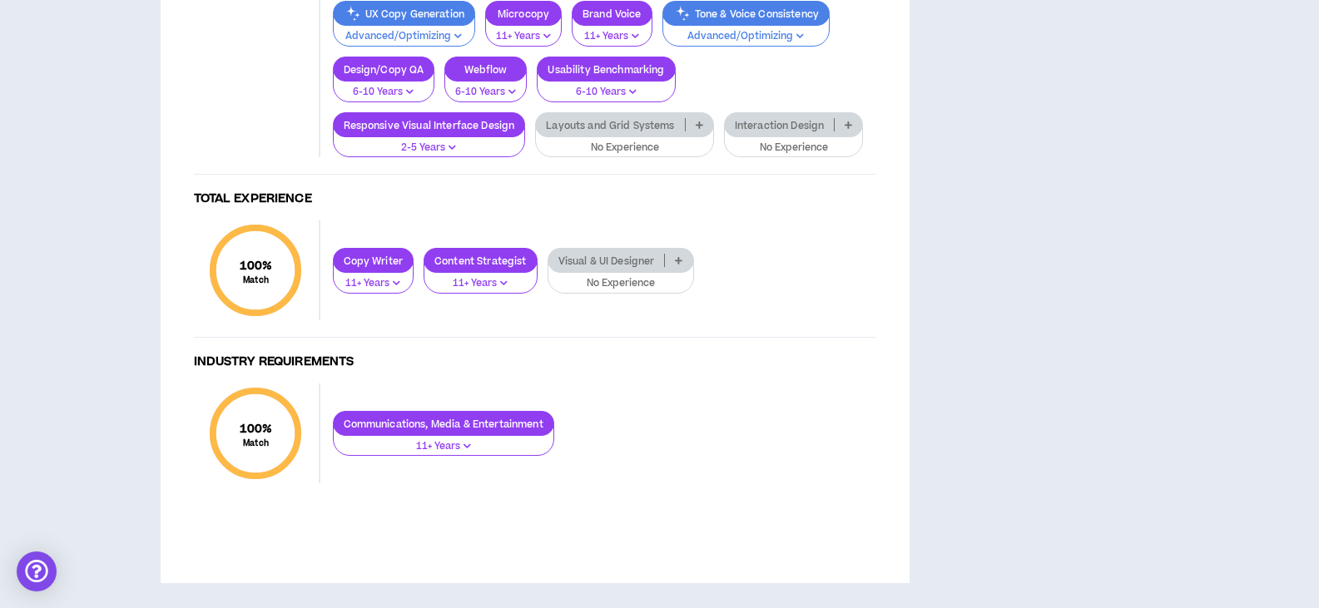
click at [580, 131] on p "Layouts and Grid Systems" at bounding box center [610, 125] width 148 height 12
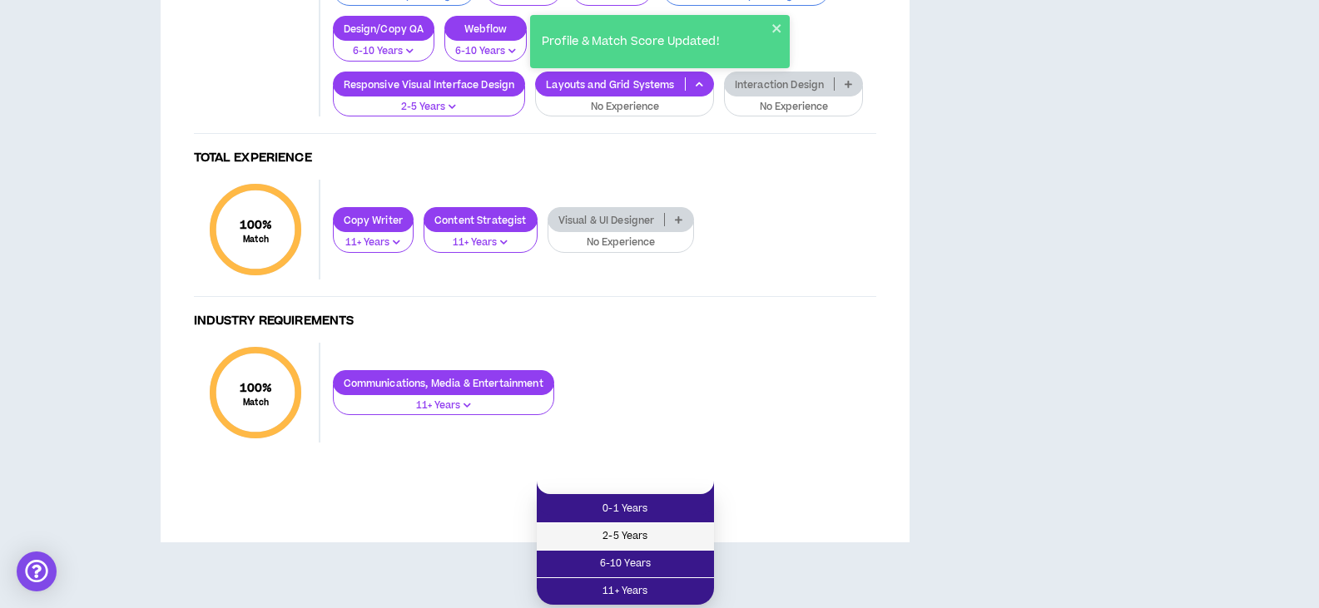
click at [583, 528] on span "2-5 Years" at bounding box center [625, 537] width 157 height 18
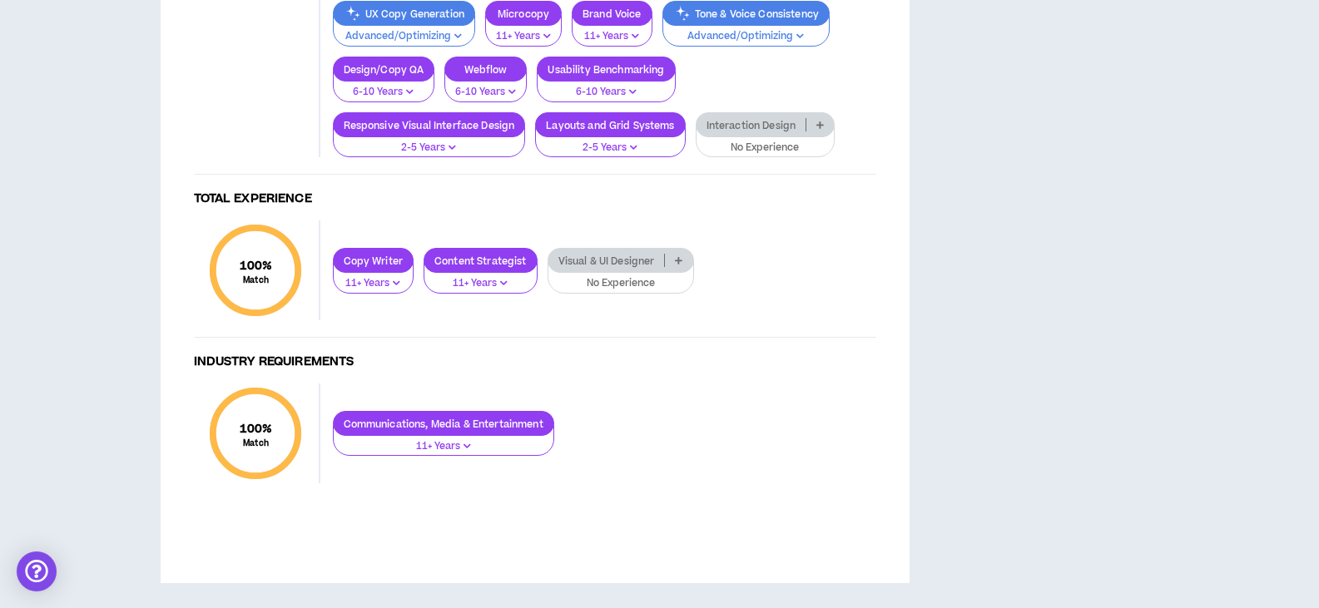
click at [740, 131] on p "Interaction Design" at bounding box center [752, 125] width 110 height 12
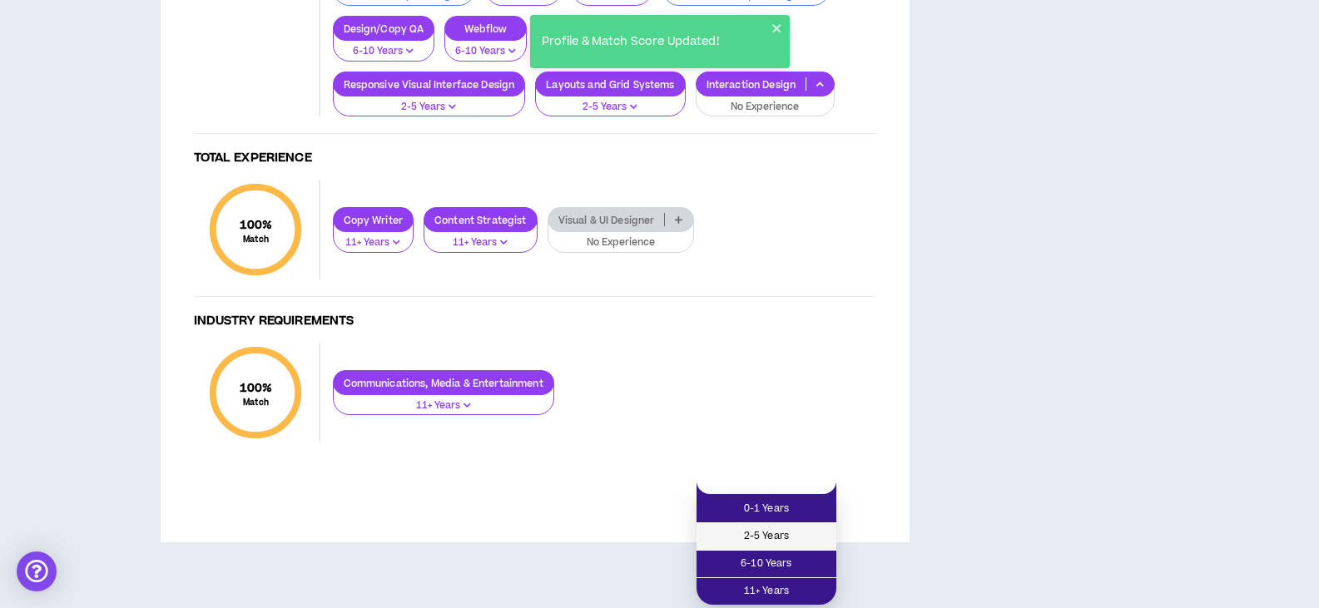
click at [743, 528] on span "2-5 Years" at bounding box center [766, 537] width 120 height 18
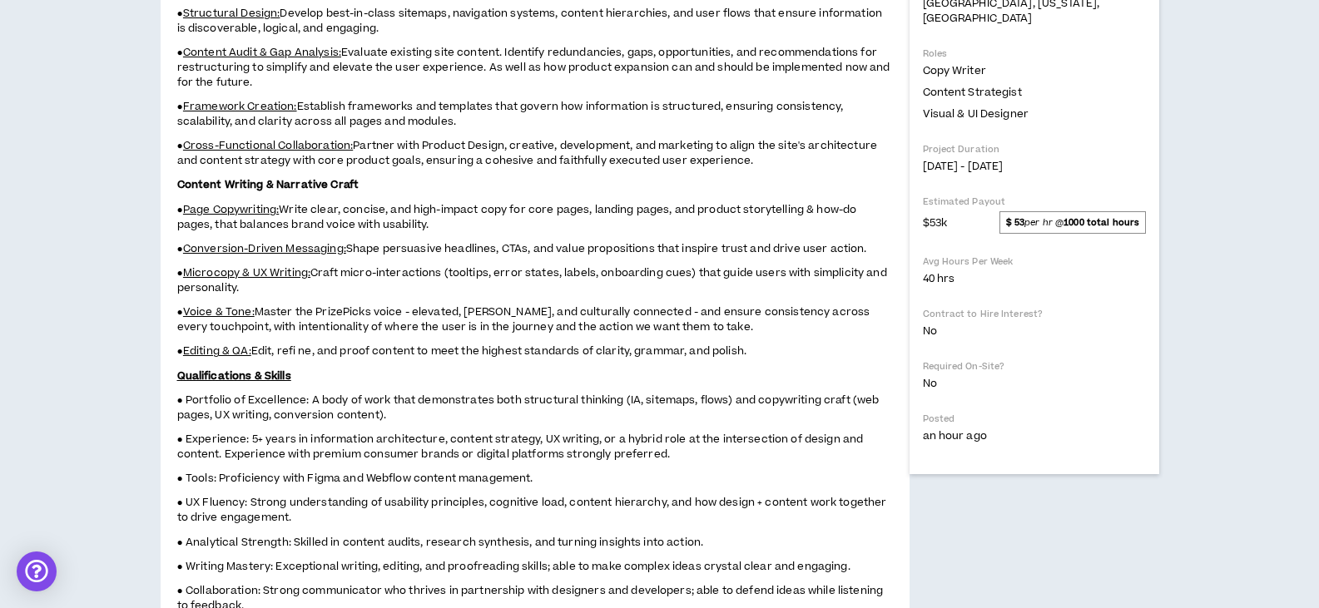
scroll to position [502, 0]
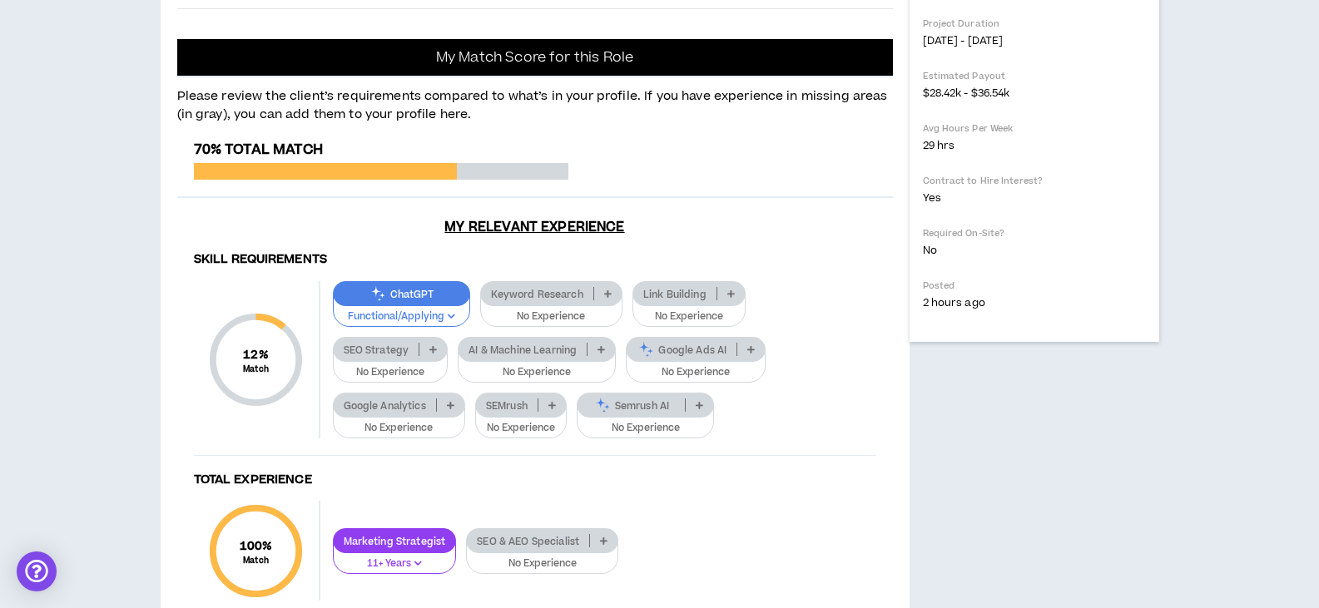
scroll to position [749, 0]
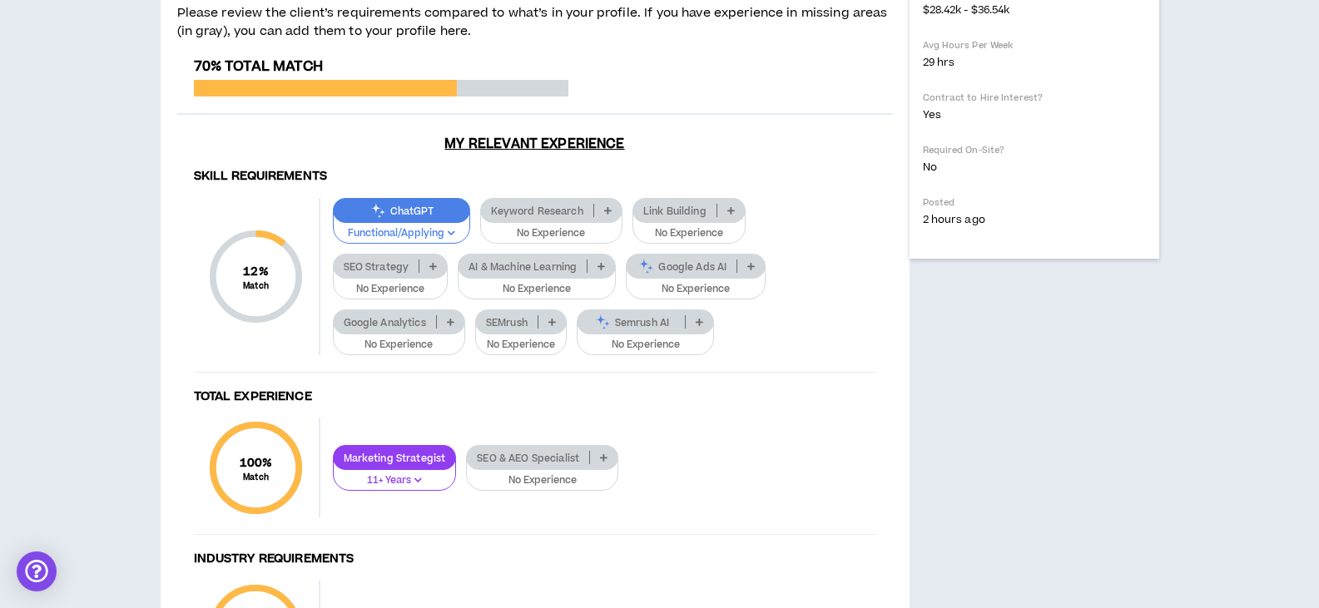
click at [567, 210] on p "Keyword Research" at bounding box center [537, 211] width 112 height 12
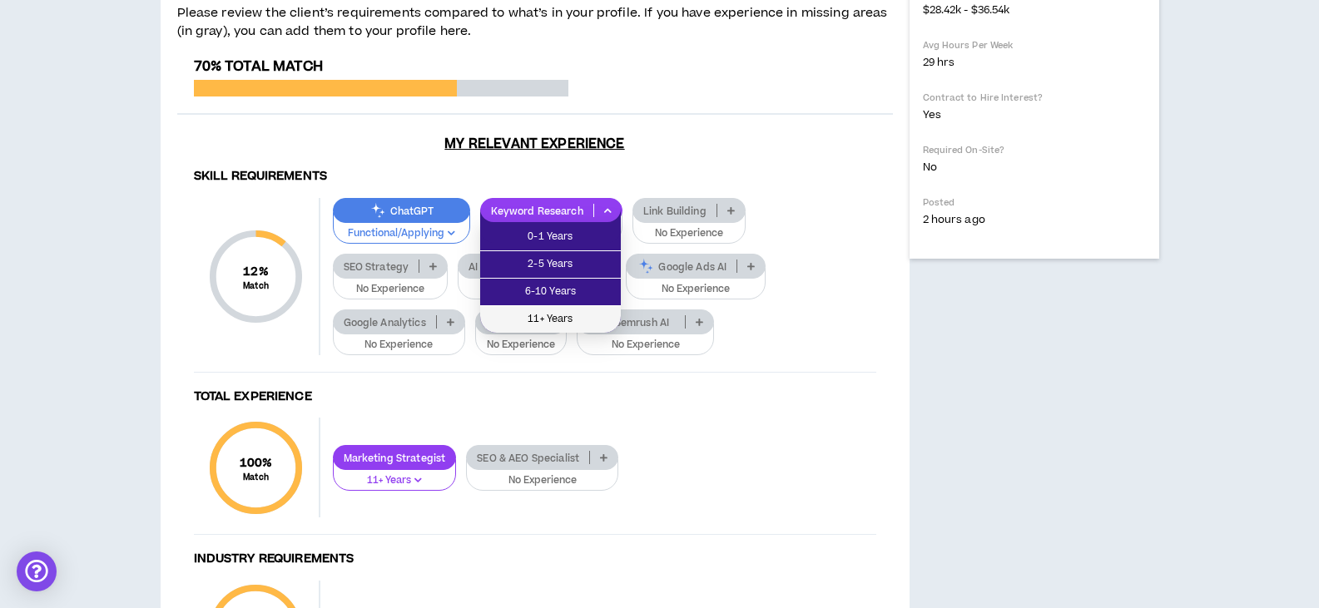
click at [543, 316] on span "11+ Years" at bounding box center [550, 319] width 121 height 18
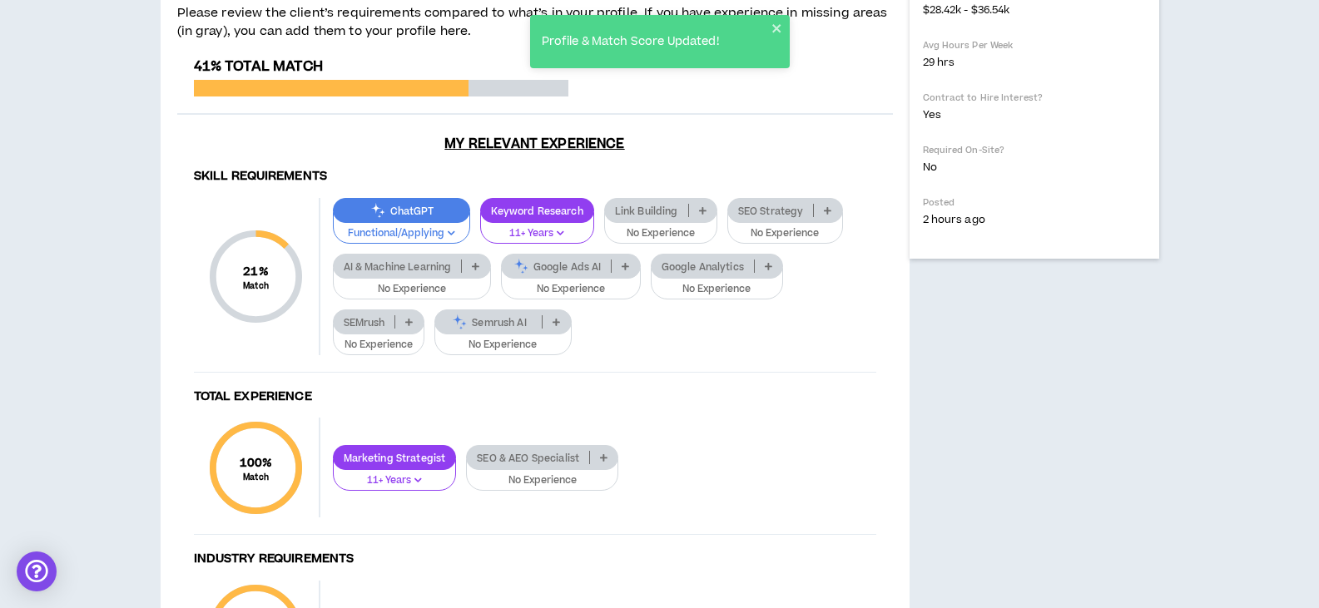
click at [642, 214] on p "Link Building" at bounding box center [646, 211] width 83 height 12
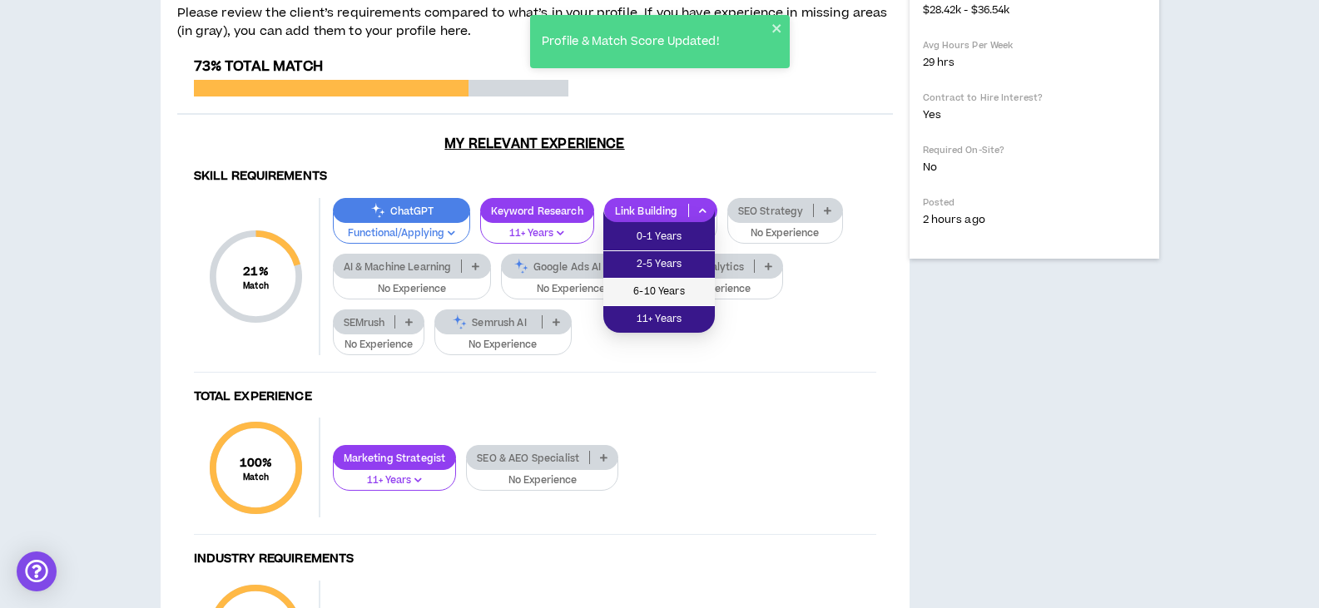
click at [650, 283] on span "6-10 Years" at bounding box center [659, 292] width 92 height 18
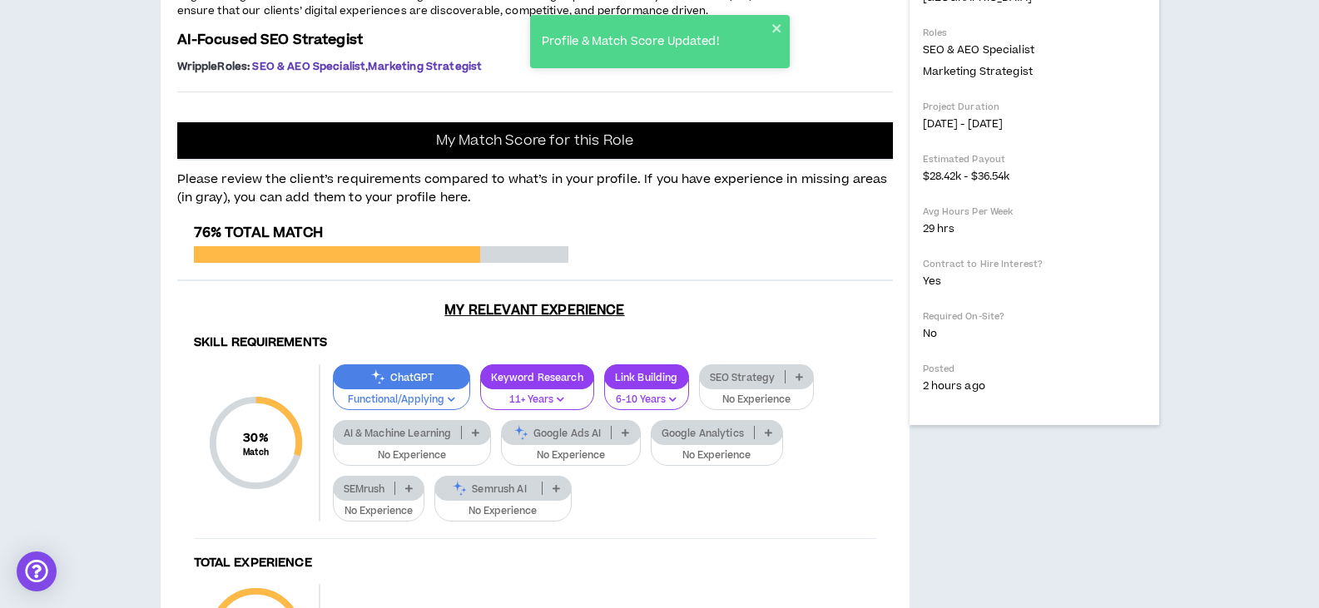
scroll to position [666, 0]
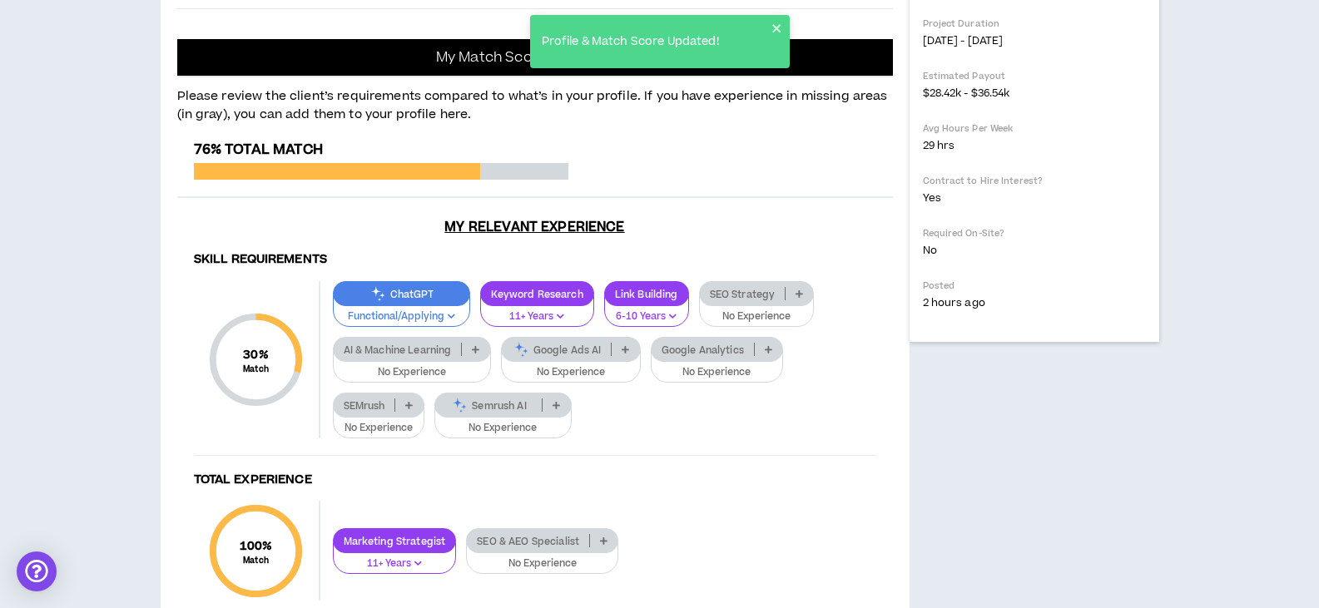
click at [730, 300] on p "SEO Strategy" at bounding box center [743, 294] width 86 height 12
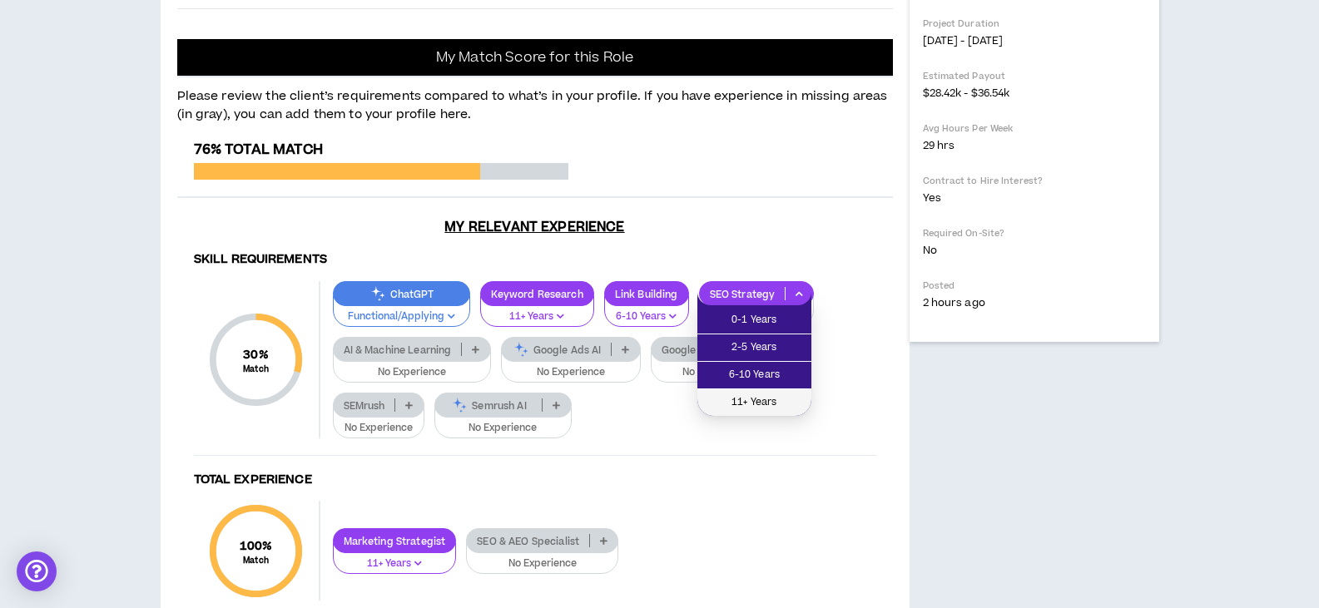
click at [766, 402] on span "11+ Years" at bounding box center [754, 403] width 94 height 18
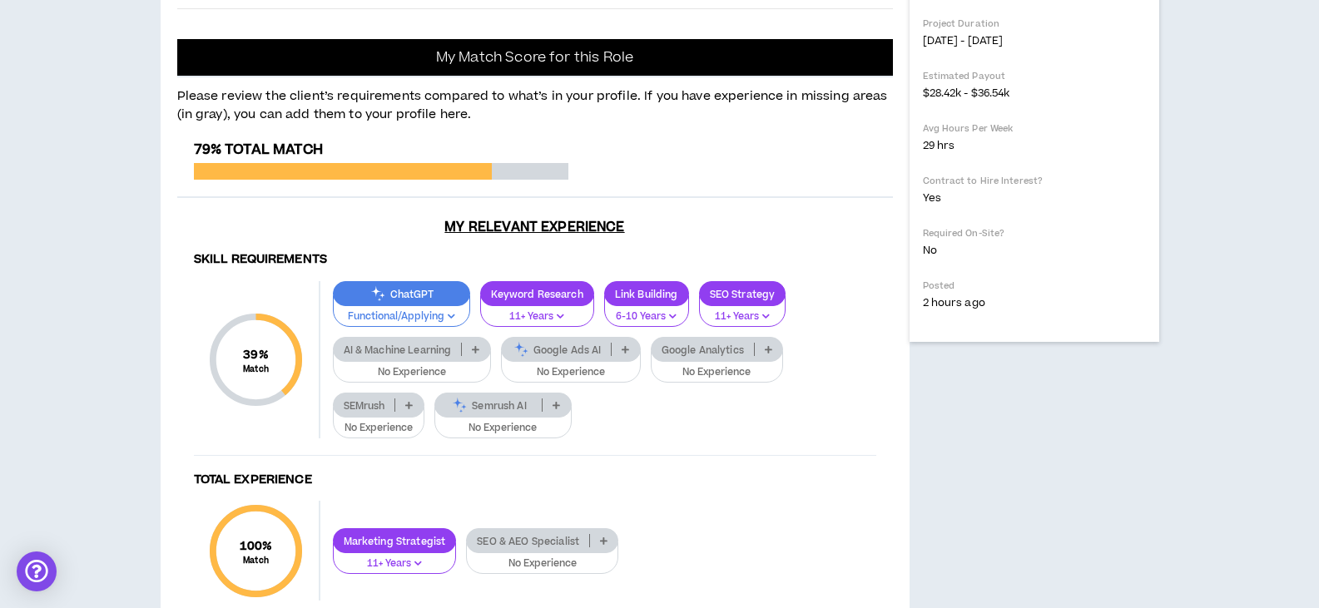
click at [706, 349] on p "Google Analytics" at bounding box center [703, 350] width 102 height 12
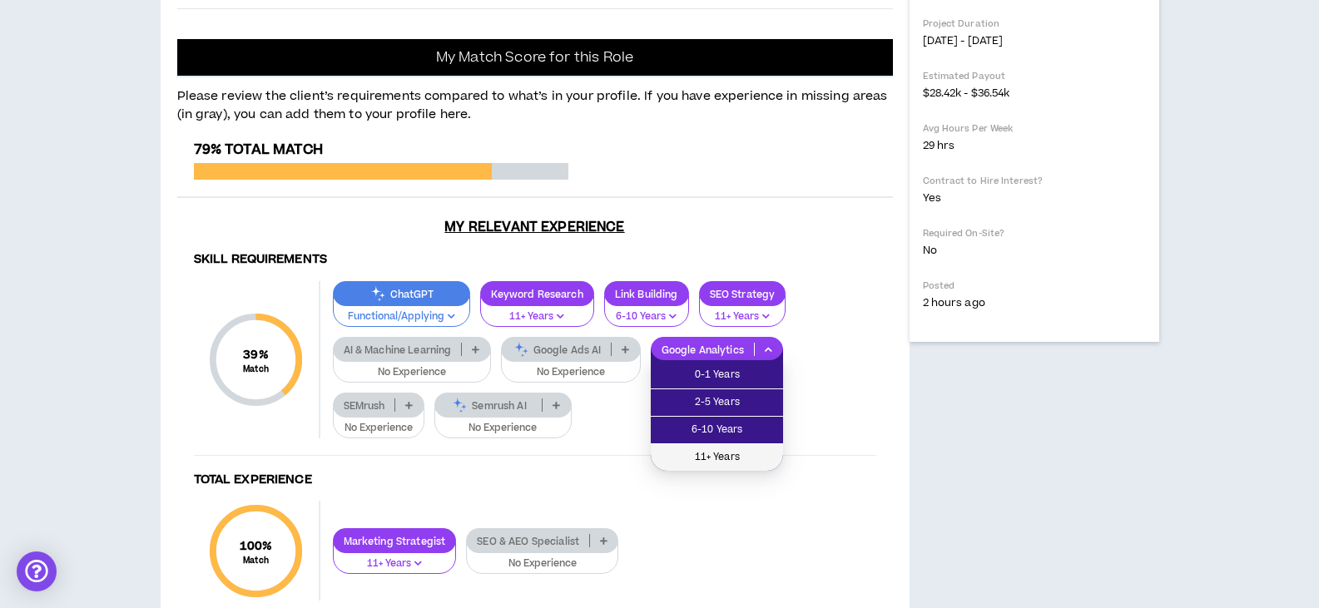
click at [702, 458] on span "11+ Years" at bounding box center [717, 458] width 112 height 18
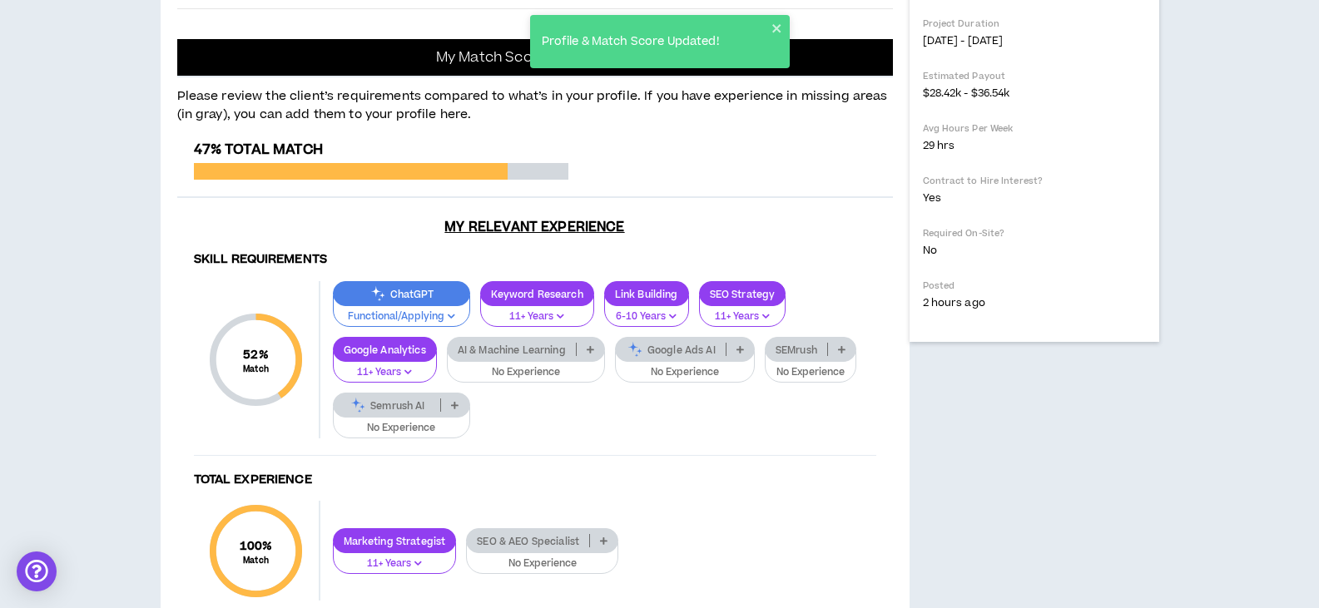
click at [504, 352] on p "AI & Machine Learning" at bounding box center [512, 350] width 128 height 12
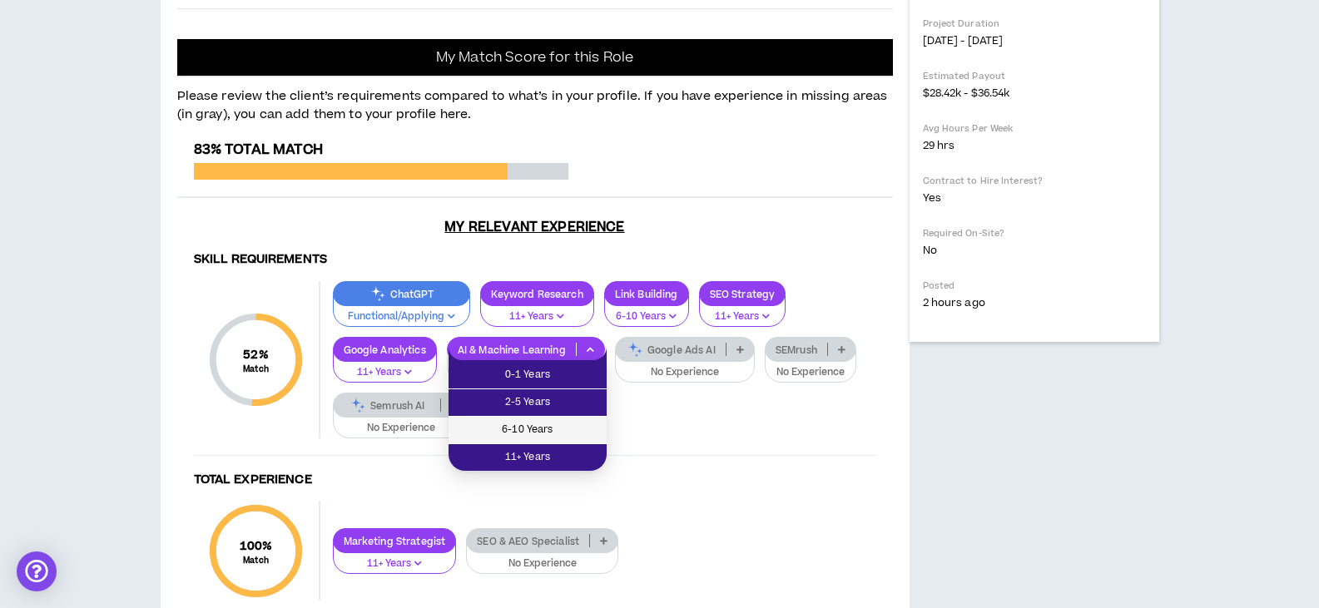
click at [543, 428] on span "6-10 Years" at bounding box center [528, 430] width 138 height 18
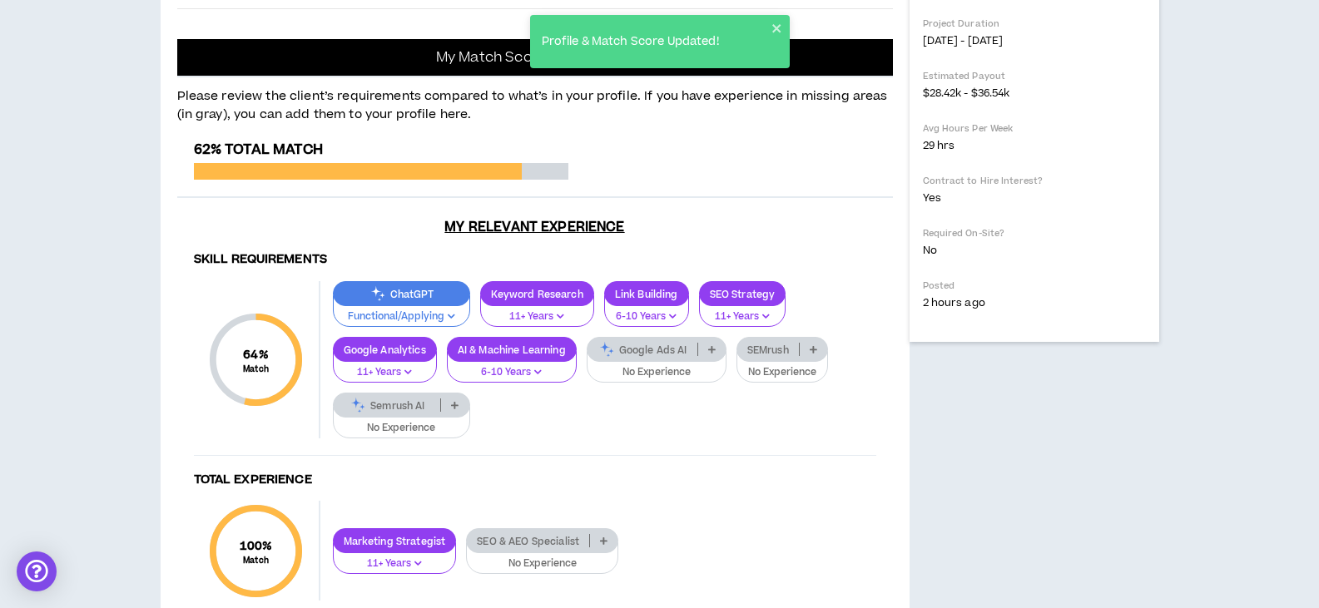
click at [632, 354] on p "Google Ads AI" at bounding box center [642, 350] width 110 height 12
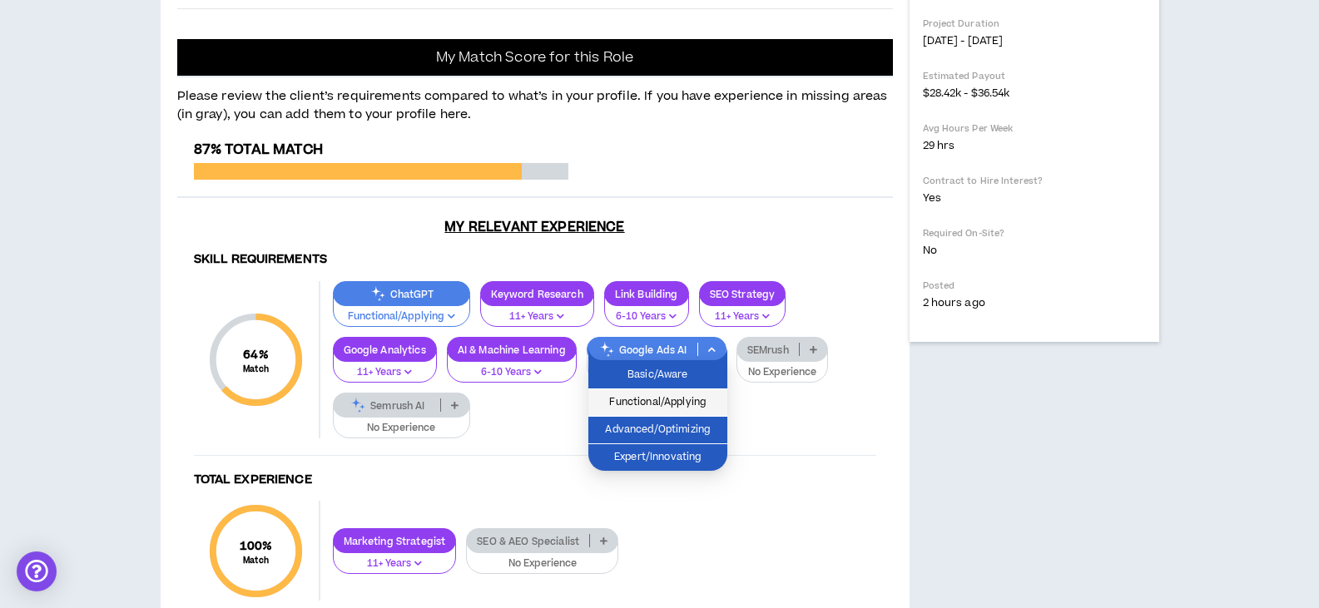
click at [636, 397] on span "Functional/Applying" at bounding box center [657, 403] width 119 height 18
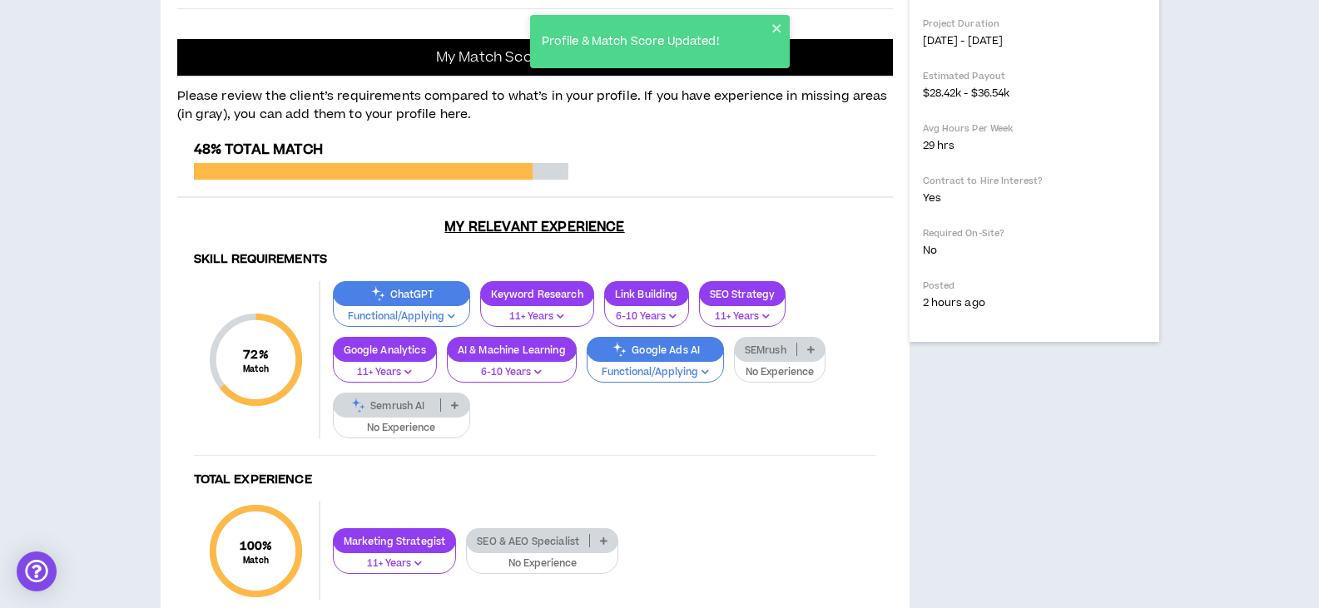
click at [769, 354] on p "SEMrush" at bounding box center [766, 350] width 62 height 12
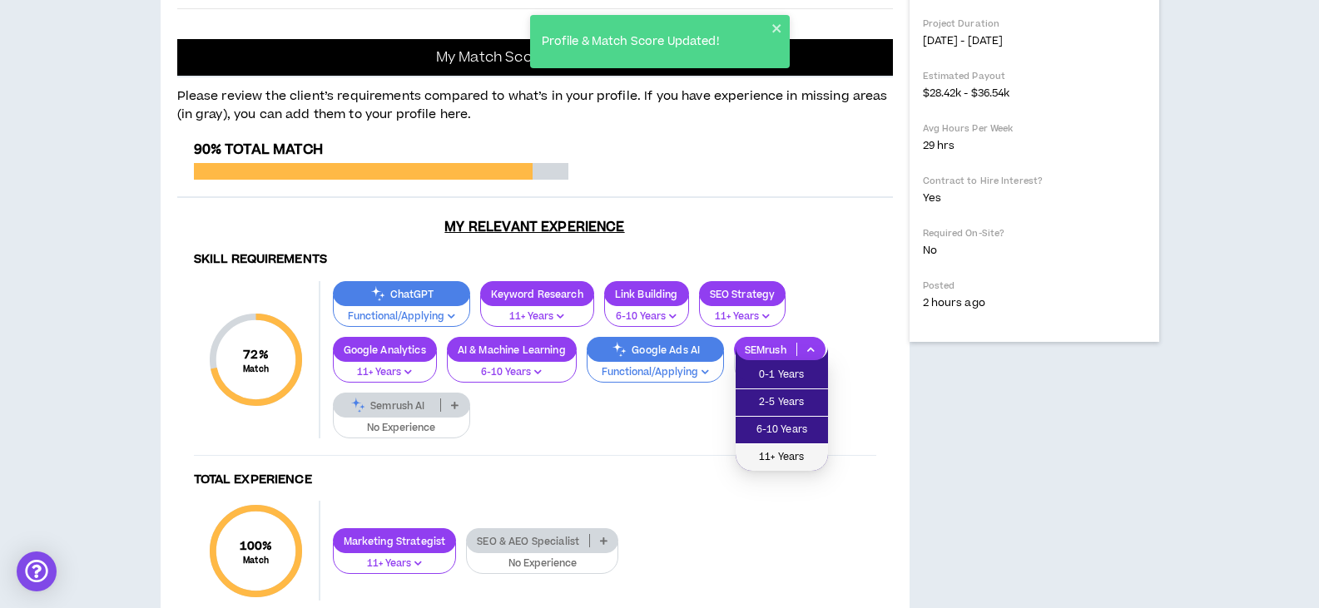
click at [777, 454] on span "11+ Years" at bounding box center [782, 458] width 72 height 18
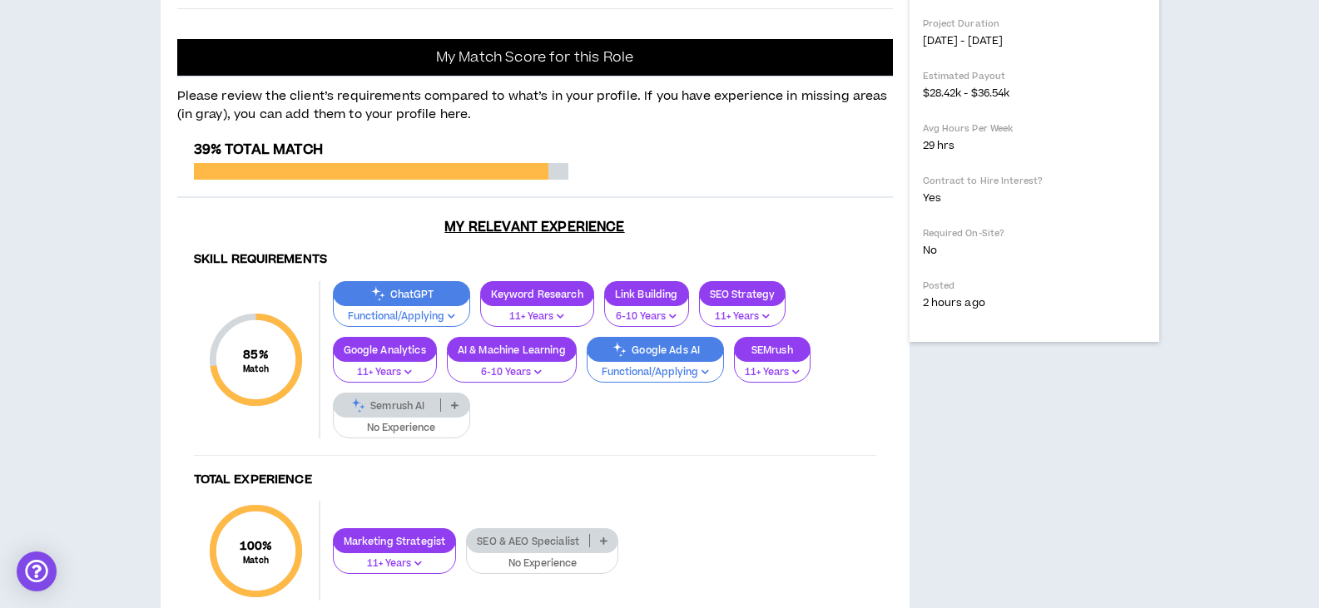
click at [392, 406] on p "Semrush AI" at bounding box center [387, 405] width 107 height 12
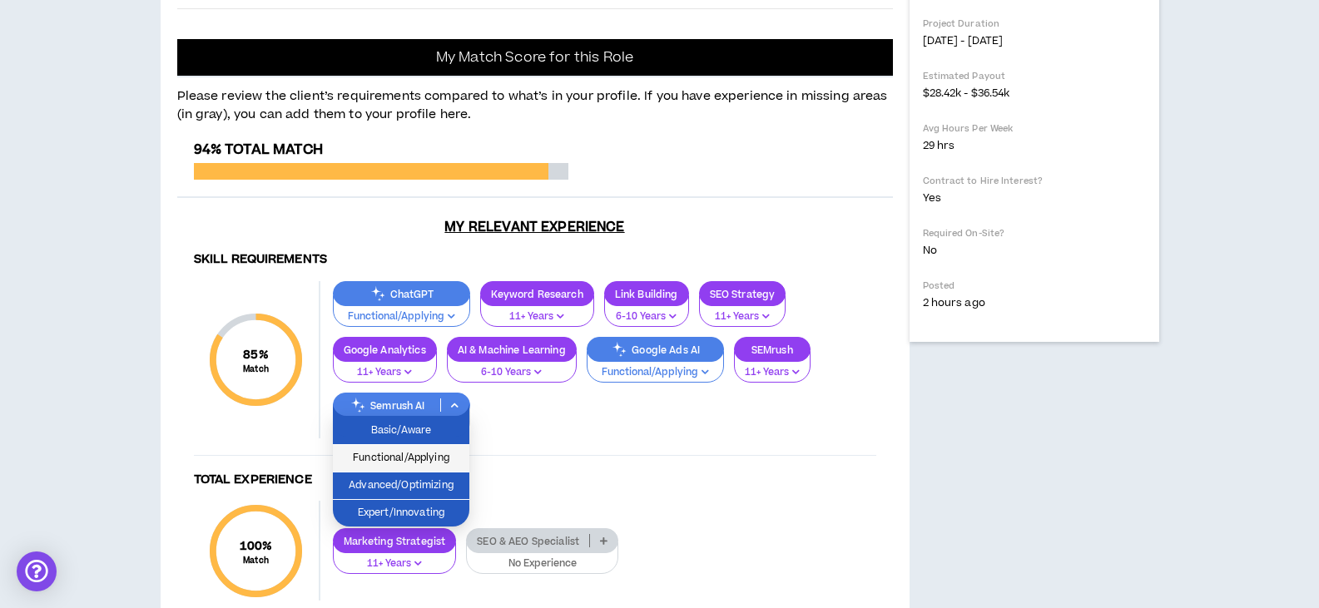
click at [390, 455] on span "Functional/Applying" at bounding box center [401, 458] width 117 height 18
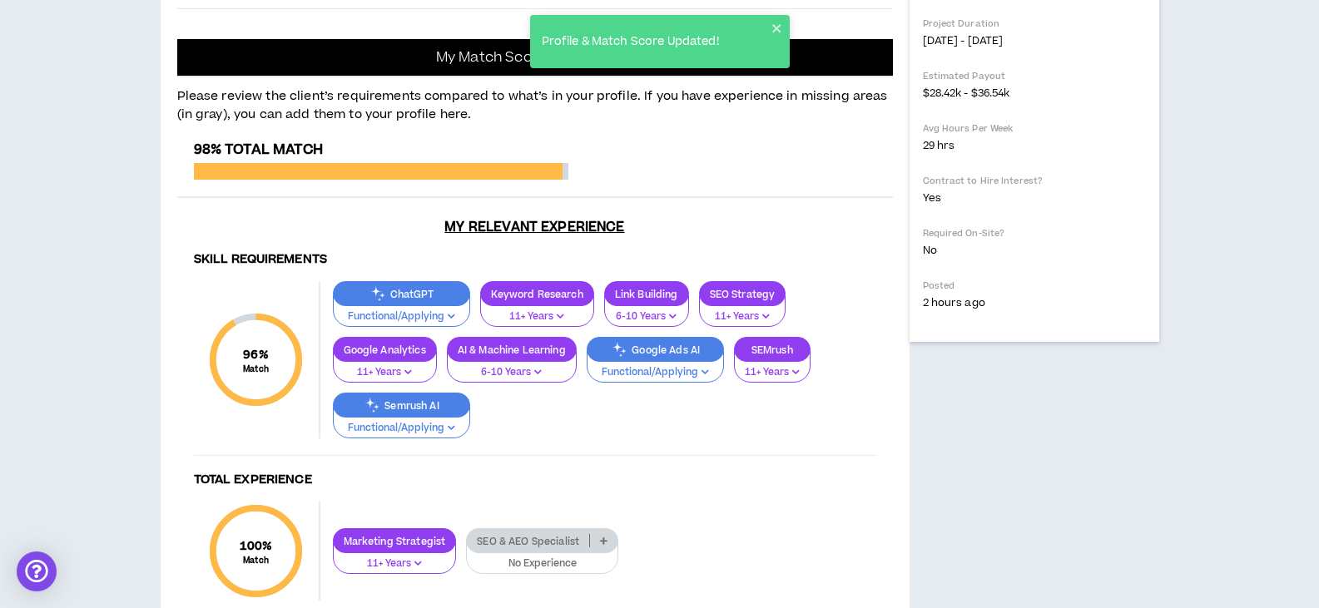
click at [396, 291] on p "ChatGPT" at bounding box center [402, 294] width 136 height 12
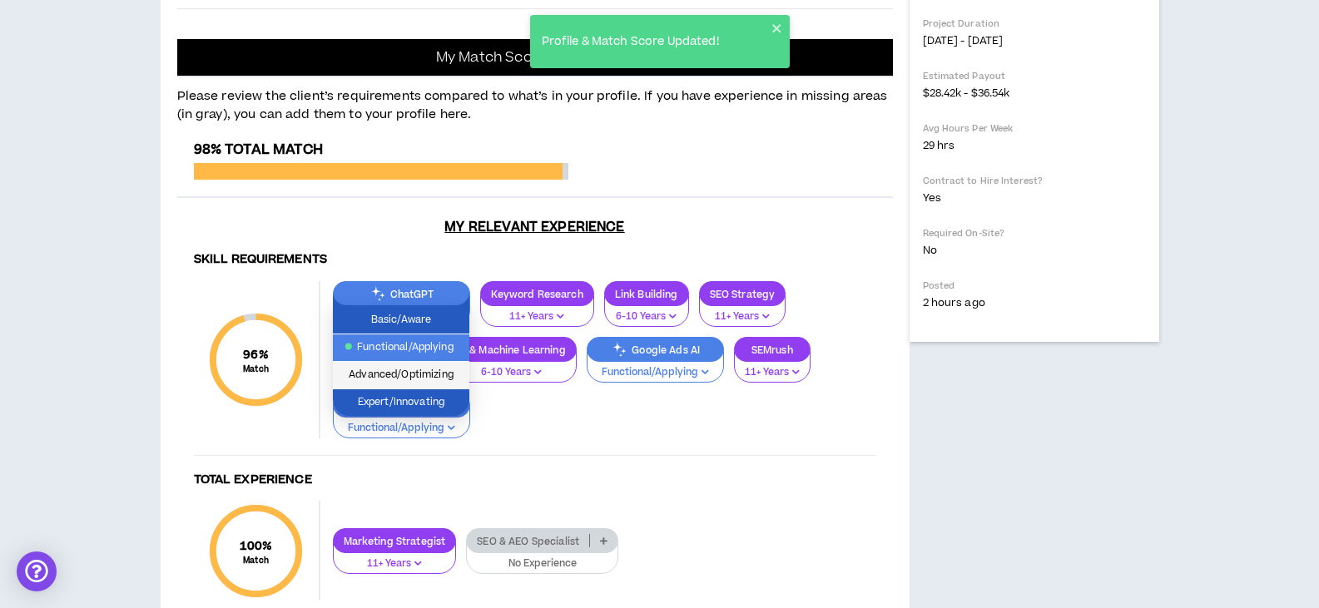
click at [379, 373] on span "Advanced/Optimizing" at bounding box center [401, 375] width 117 height 18
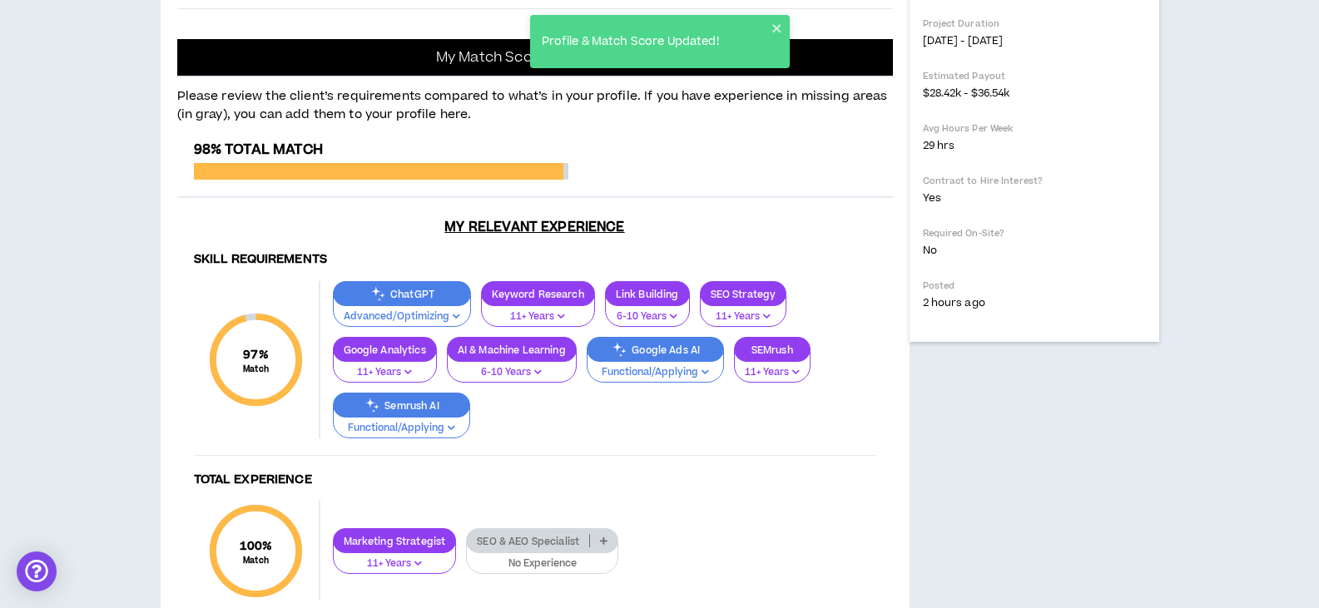
click at [538, 544] on p "SEO & AEO Specialist" at bounding box center [528, 541] width 122 height 12
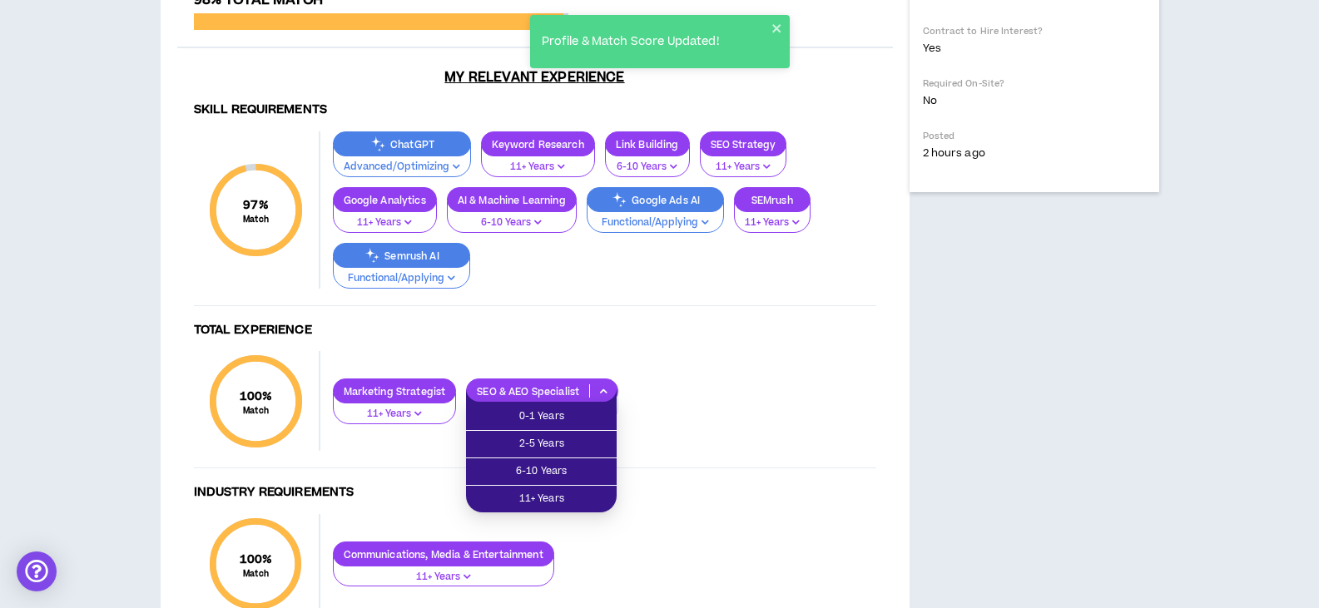
scroll to position [832, 0]
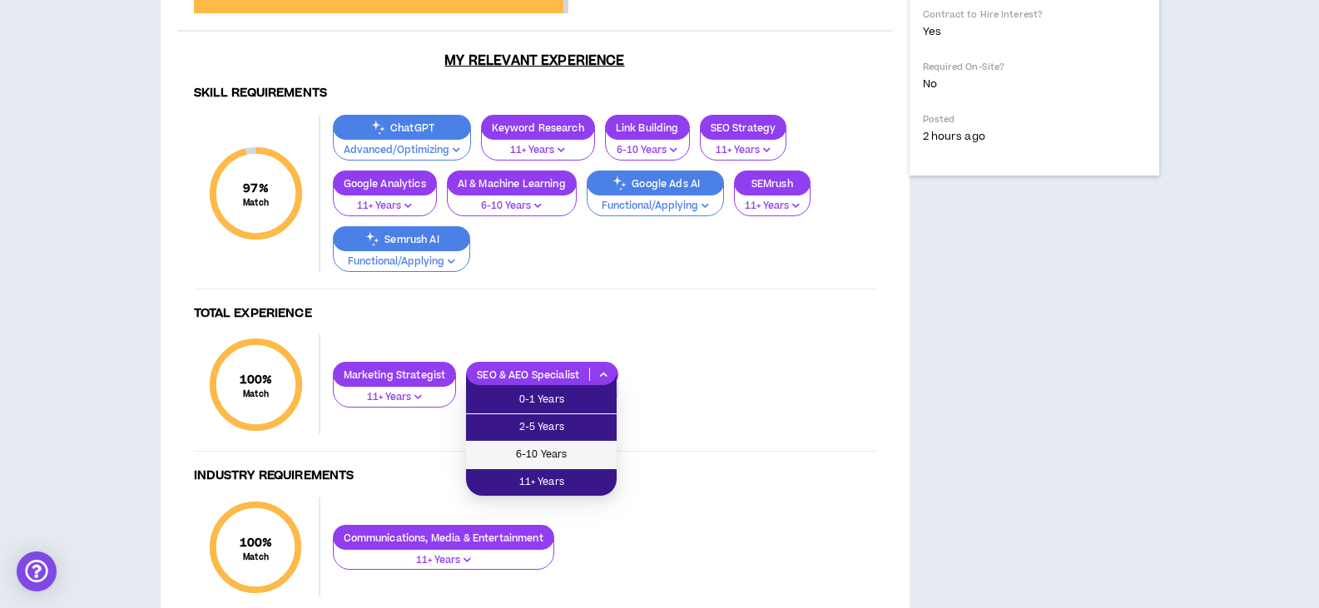
click at [532, 459] on span "6-10 Years" at bounding box center [541, 455] width 131 height 18
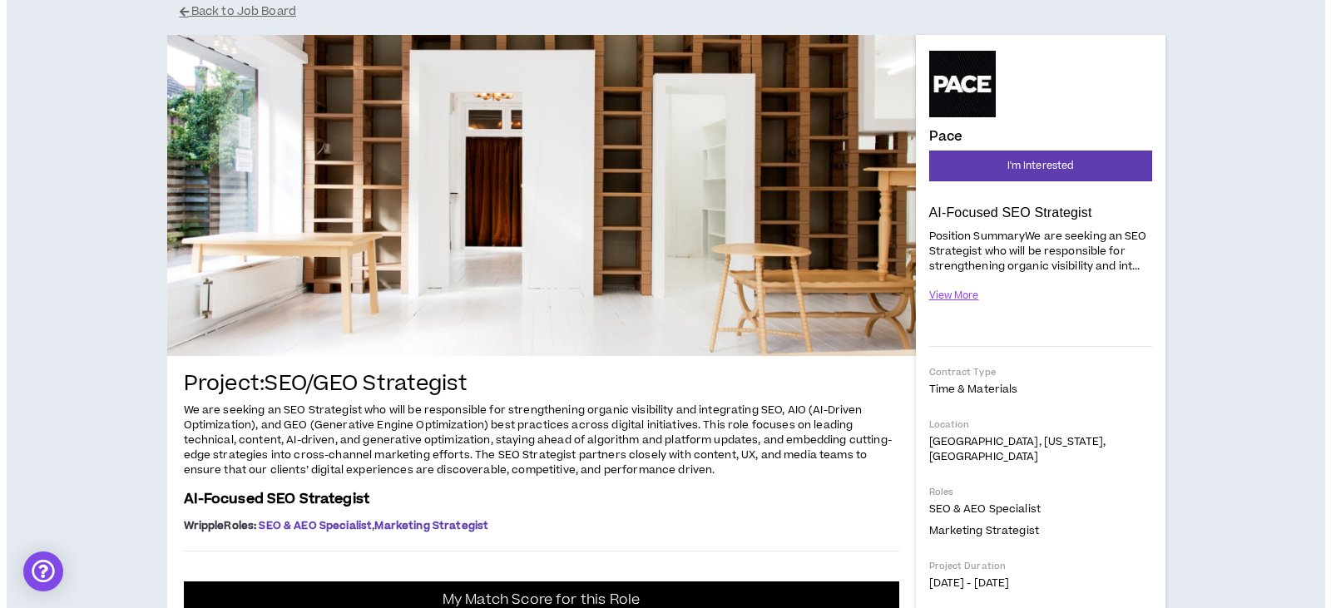
scroll to position [114, 0]
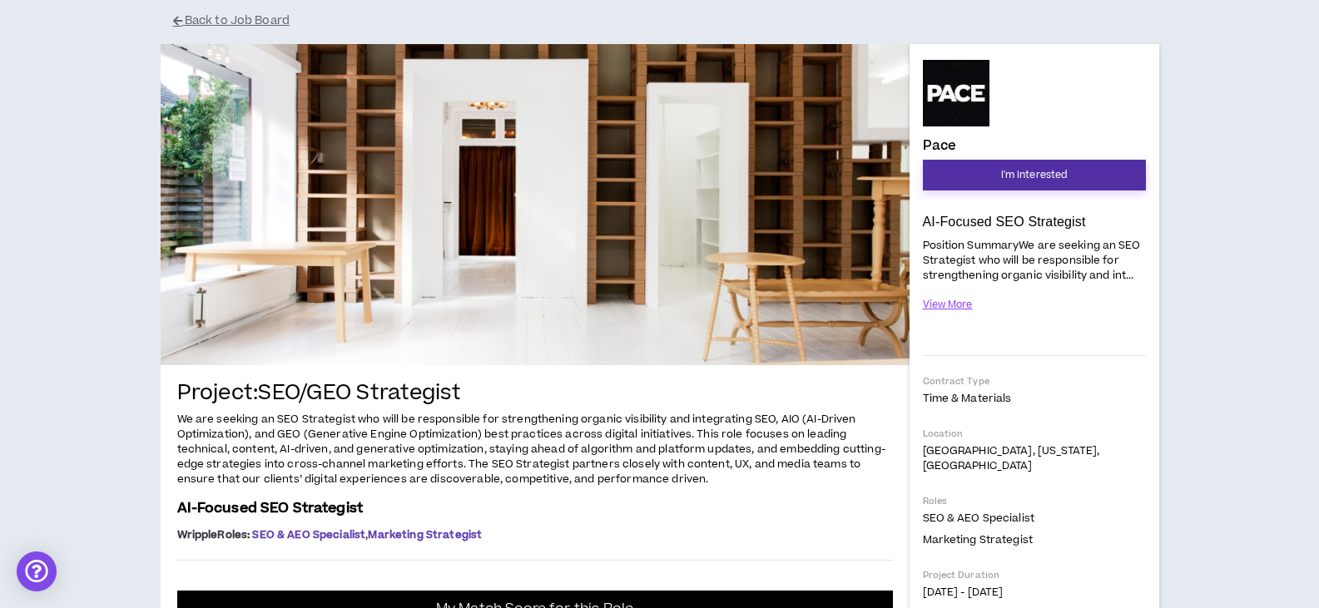
click at [996, 172] on button "I'm Interested" at bounding box center [1034, 175] width 223 height 31
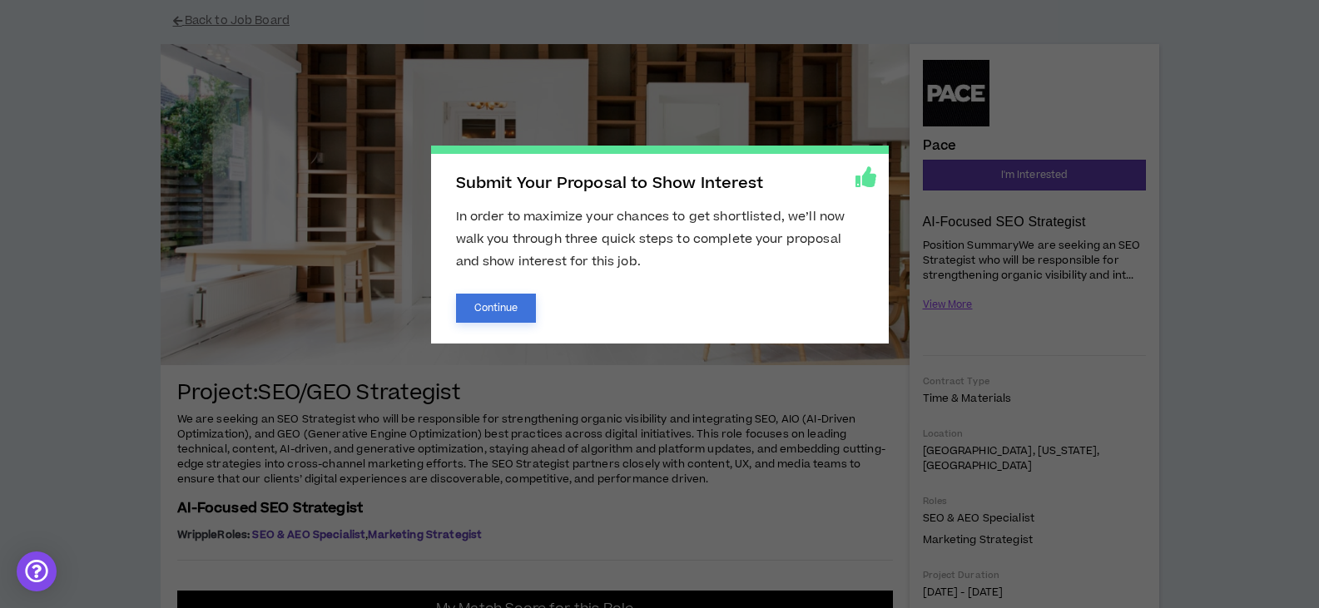
click at [503, 312] on button "Continue" at bounding box center [496, 308] width 81 height 29
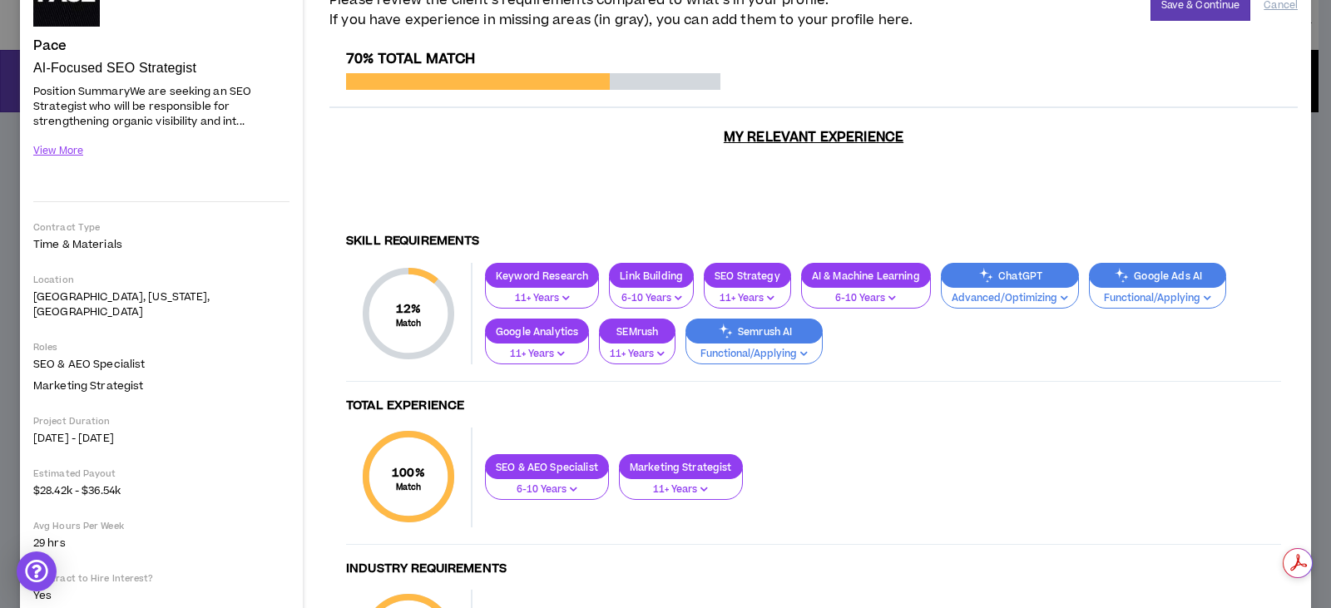
scroll to position [91, 0]
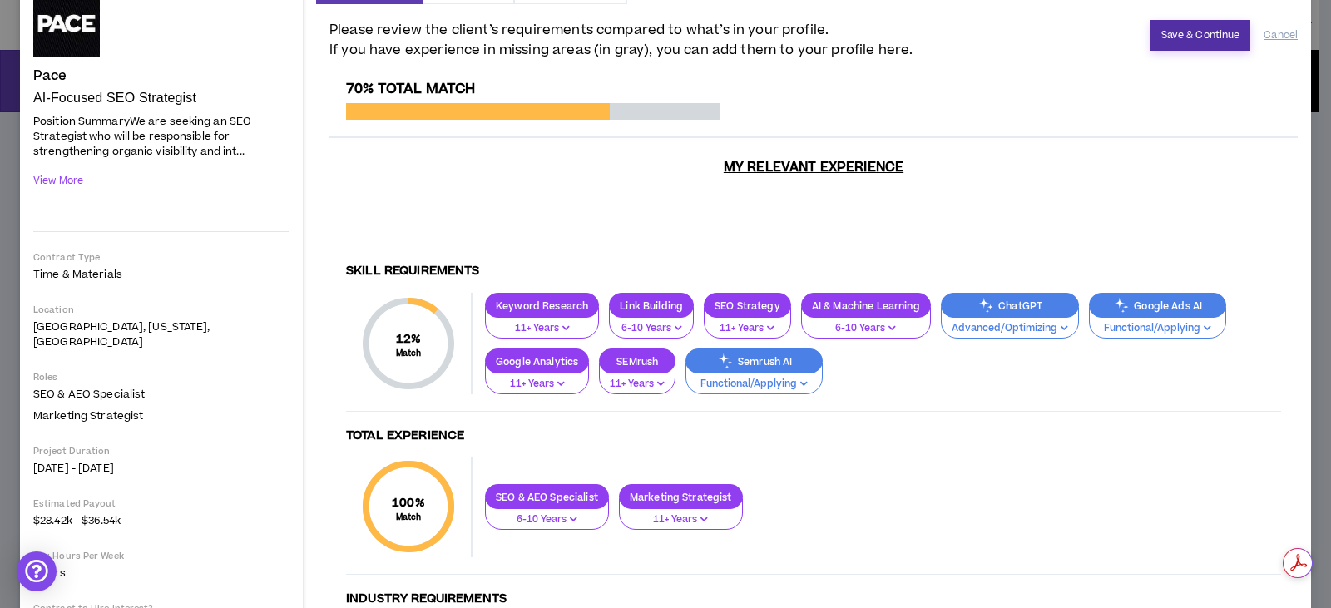
click at [1196, 41] on button "Save & Continue" at bounding box center [1201, 35] width 101 height 31
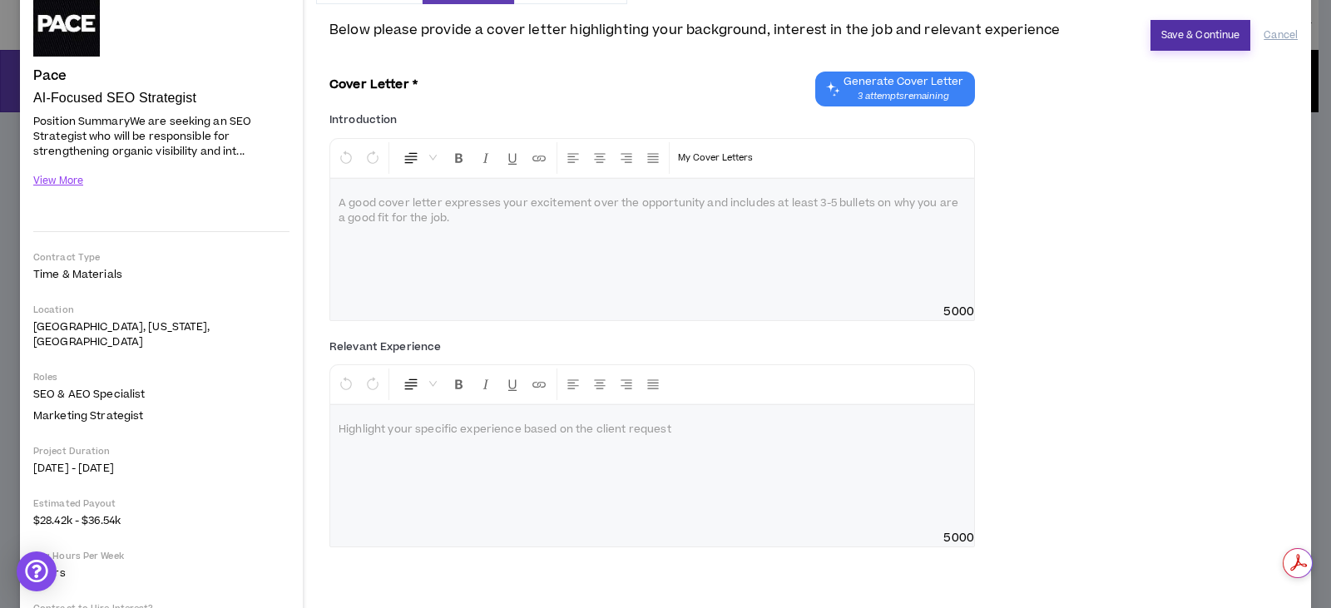
click at [1189, 36] on button "Save & Continue" at bounding box center [1201, 35] width 101 height 31
